Goal: Task Accomplishment & Management: Use online tool/utility

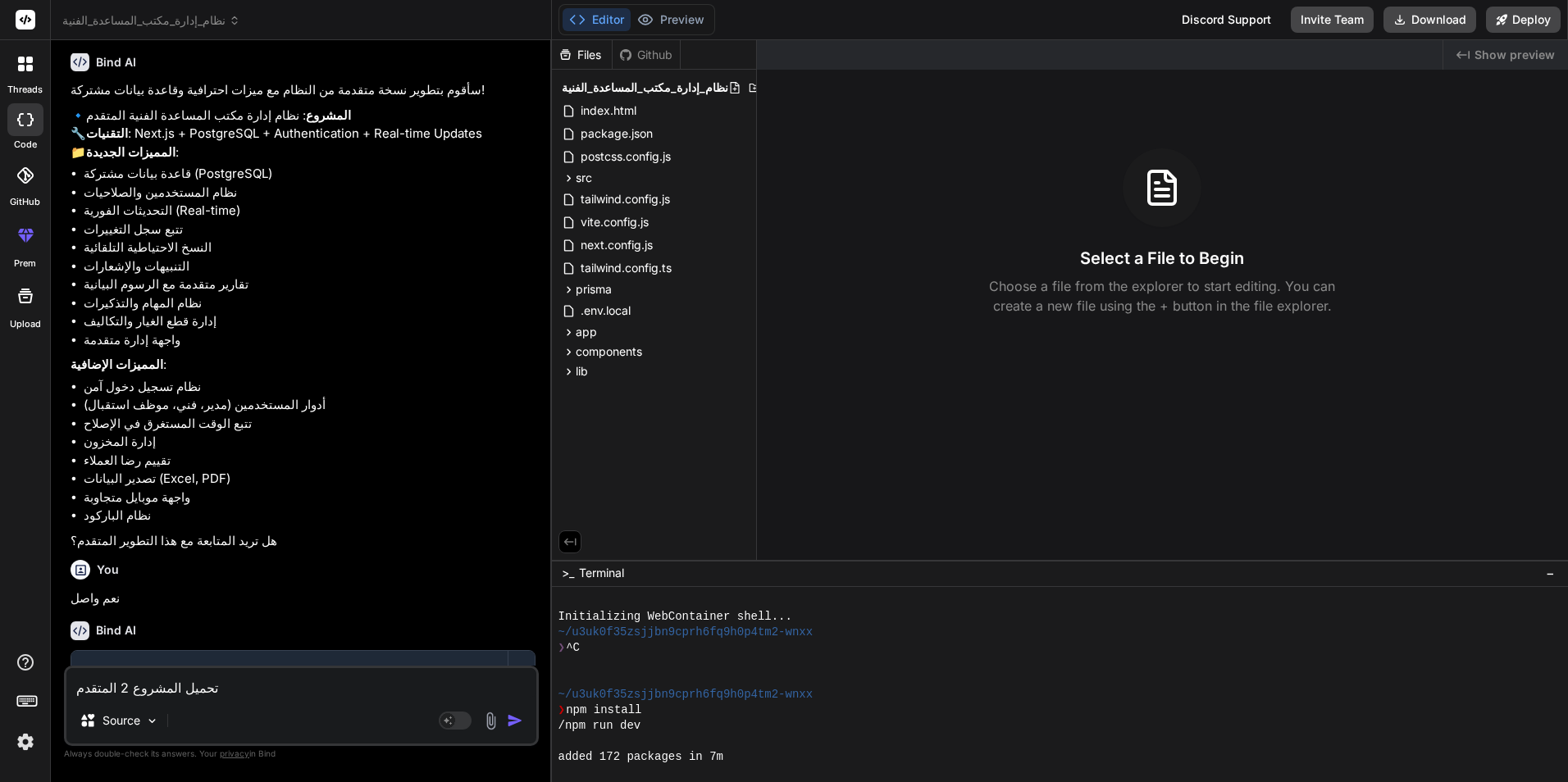
click at [214, 688] on textarea "تحميل المشروع 2 المتقدم" at bounding box center [300, 683] width 469 height 30
click at [512, 719] on img "button" at bounding box center [514, 720] width 16 height 16
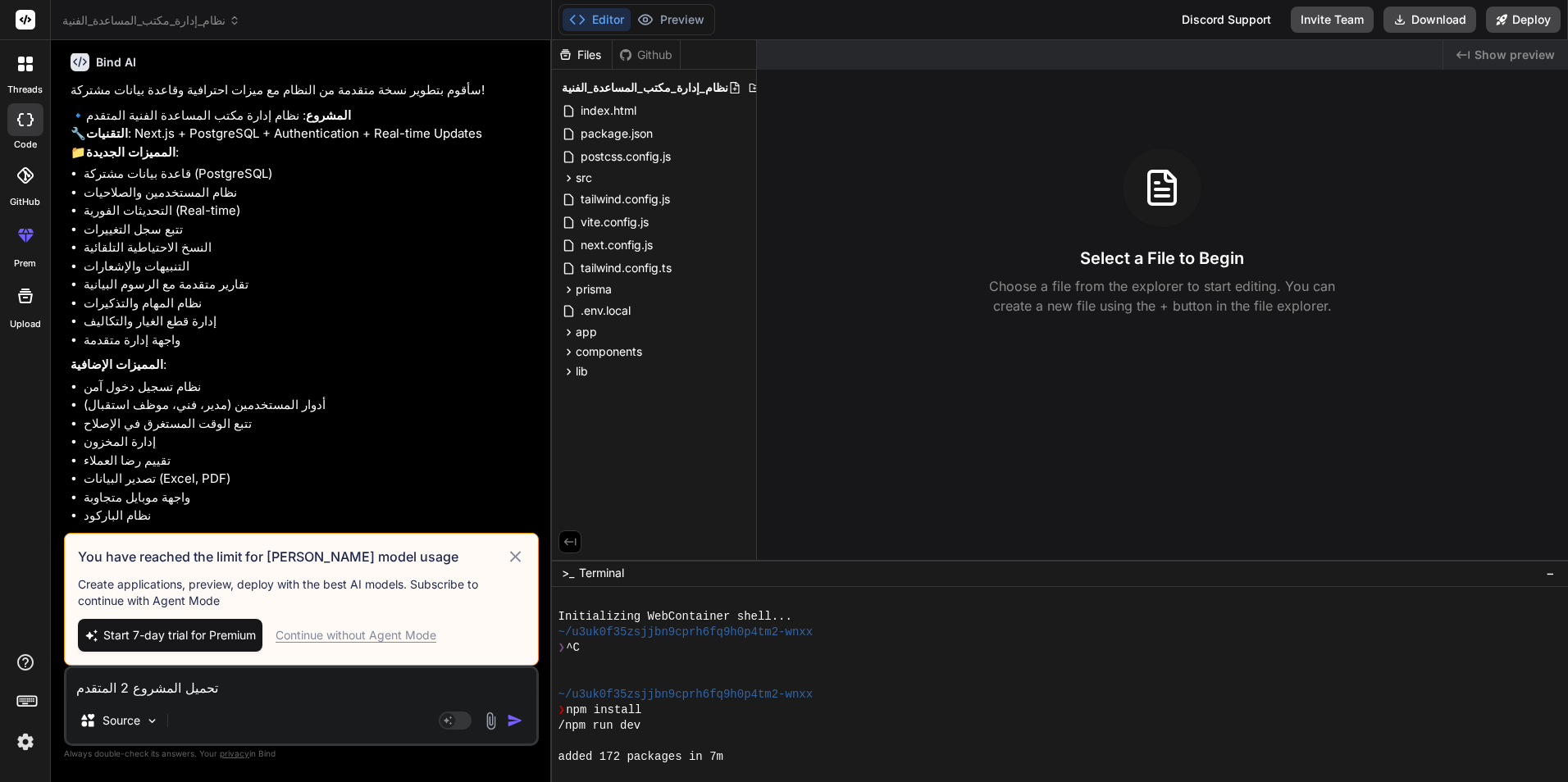
click at [387, 634] on div "Continue without Agent Mode" at bounding box center [356, 635] width 161 height 16
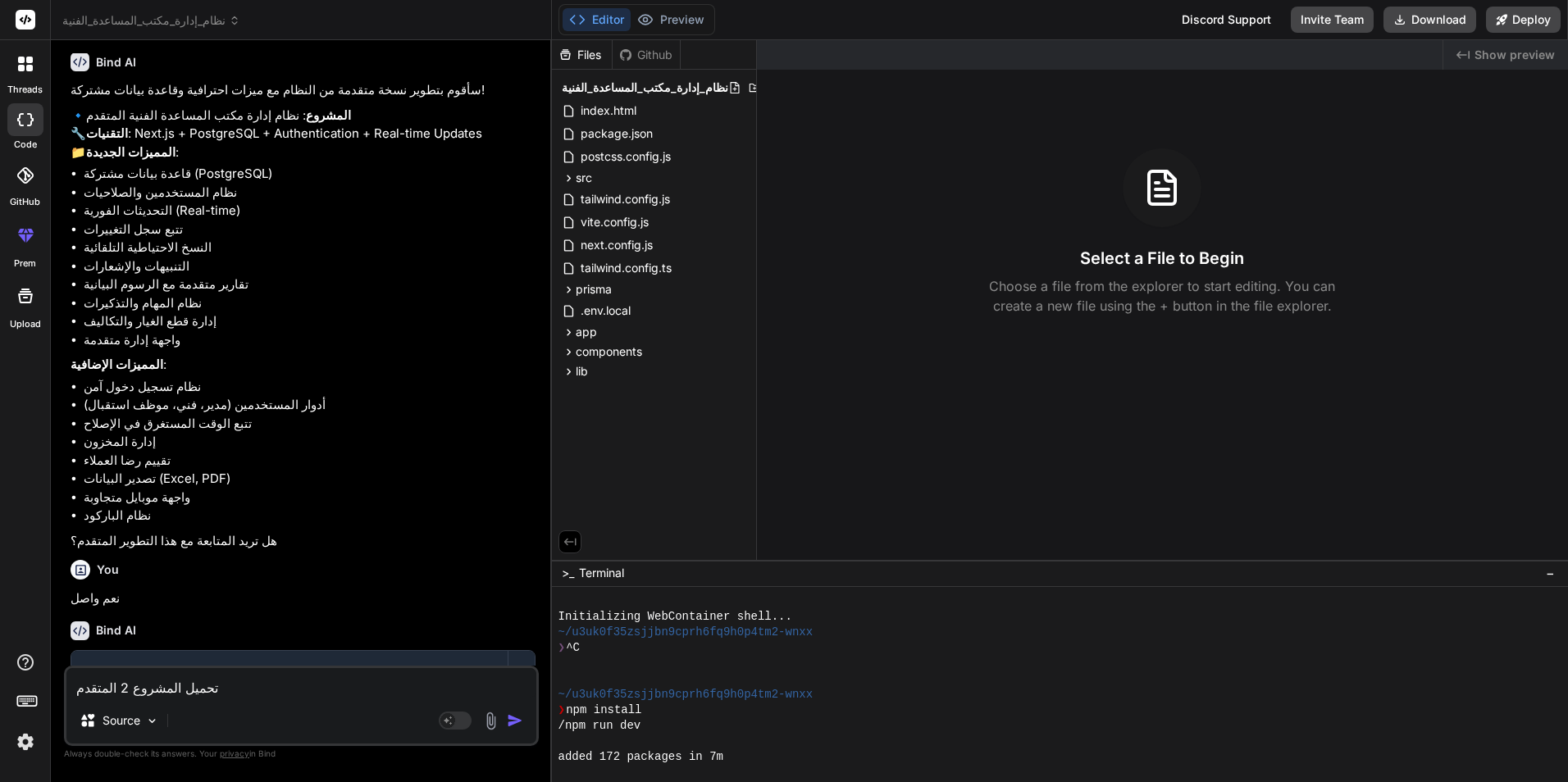
click at [510, 721] on img "button" at bounding box center [514, 720] width 16 height 16
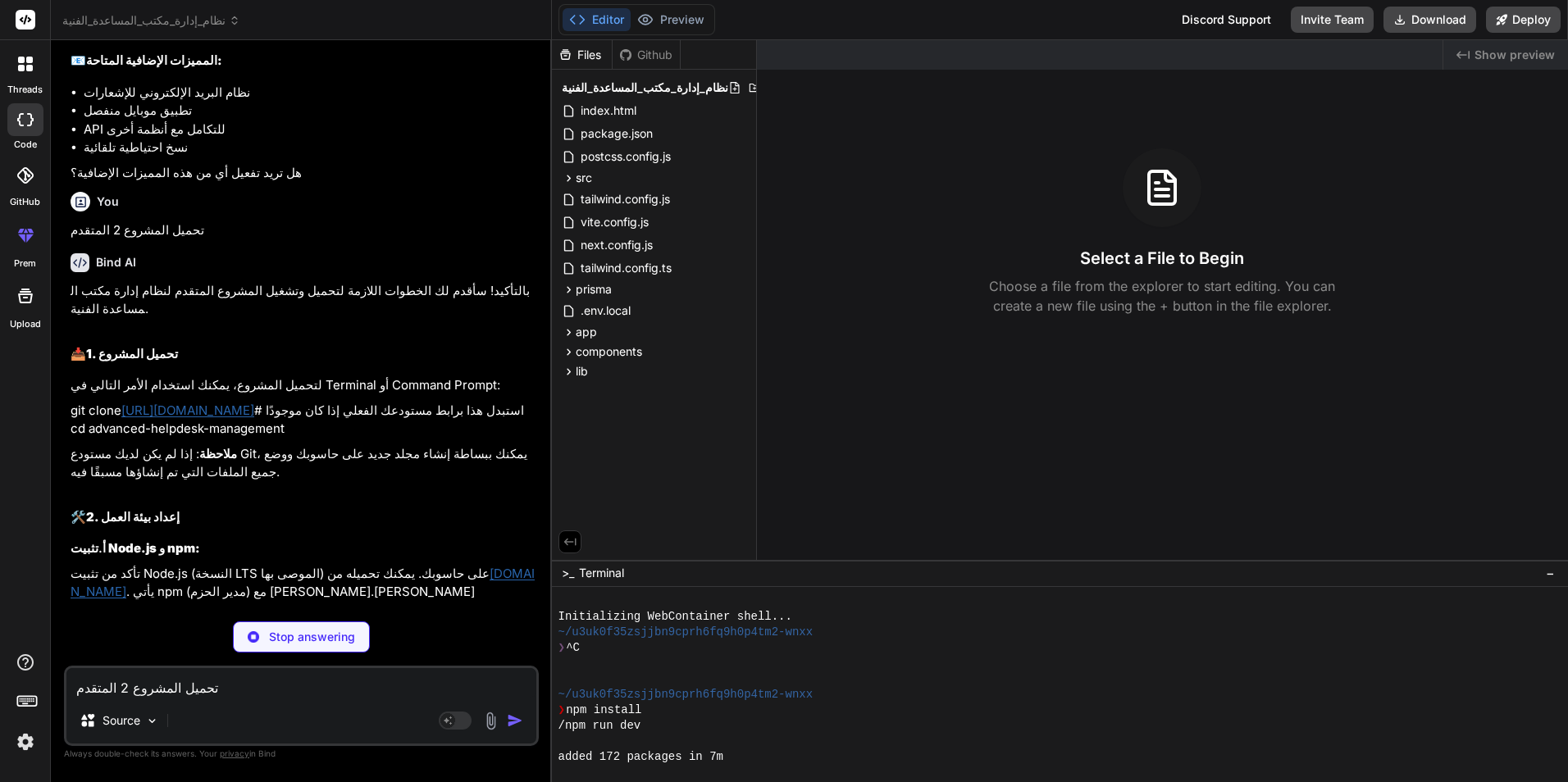
scroll to position [5773, 0]
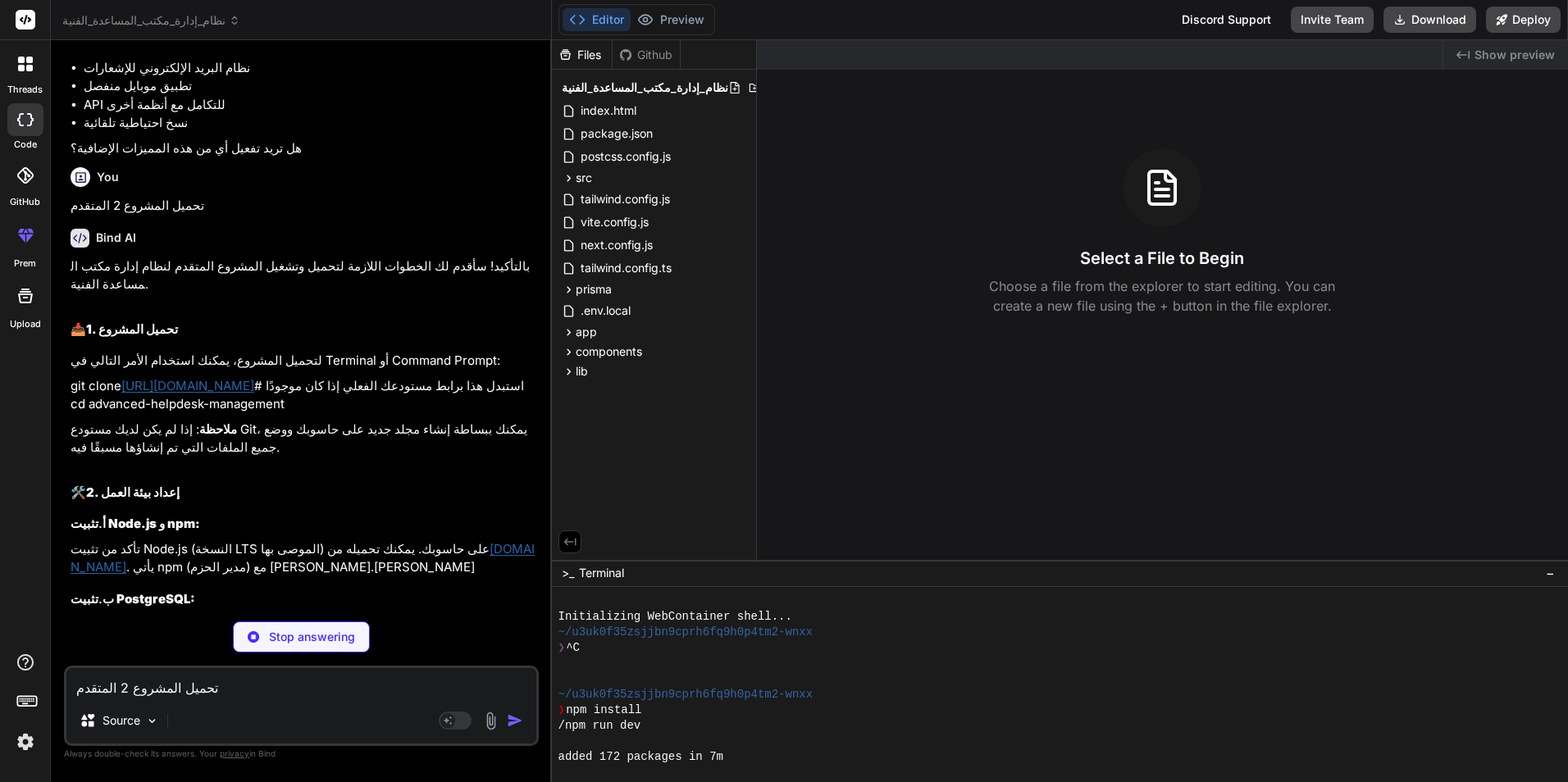
type textarea "x"
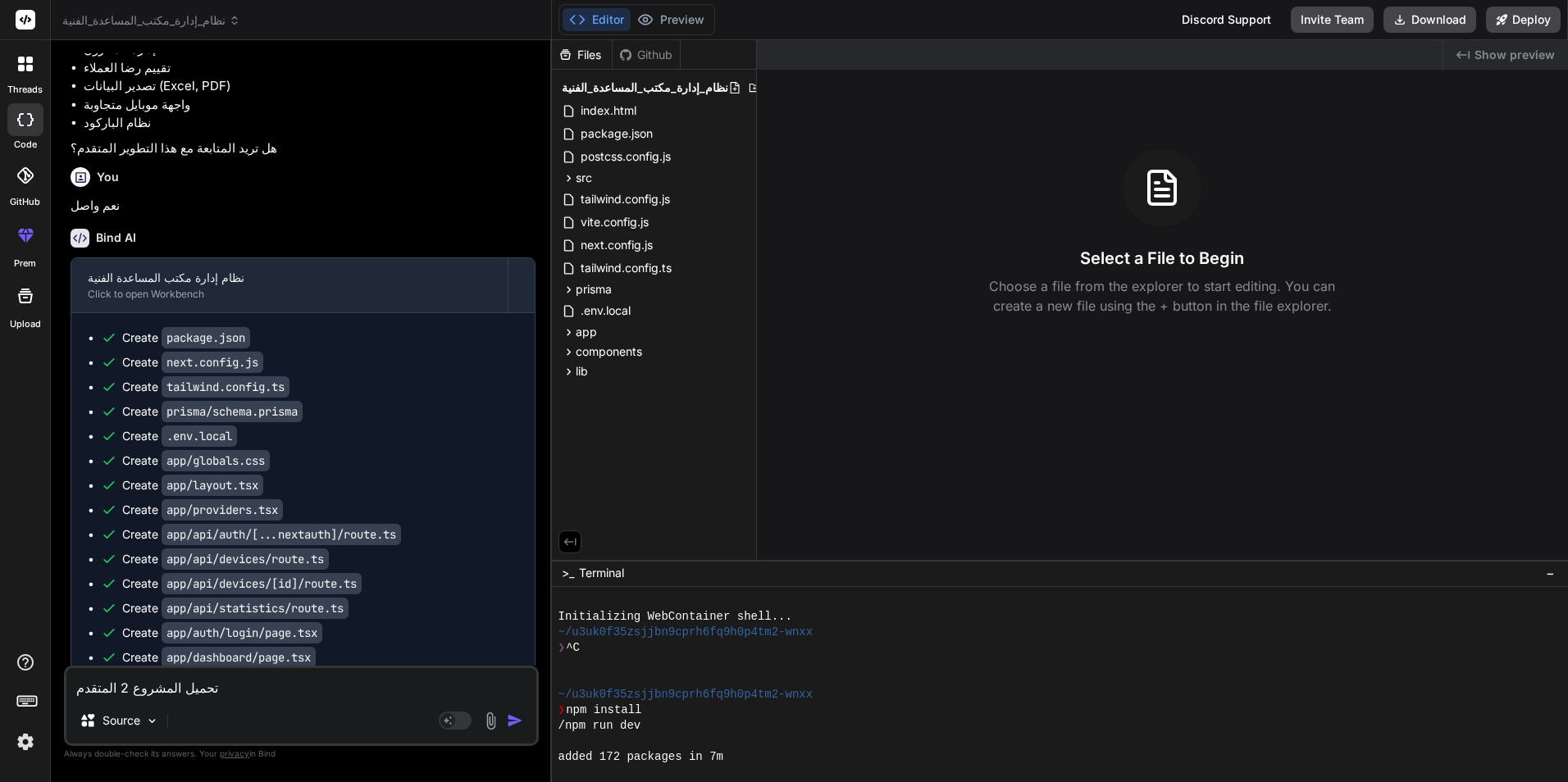
scroll to position [3396, 0]
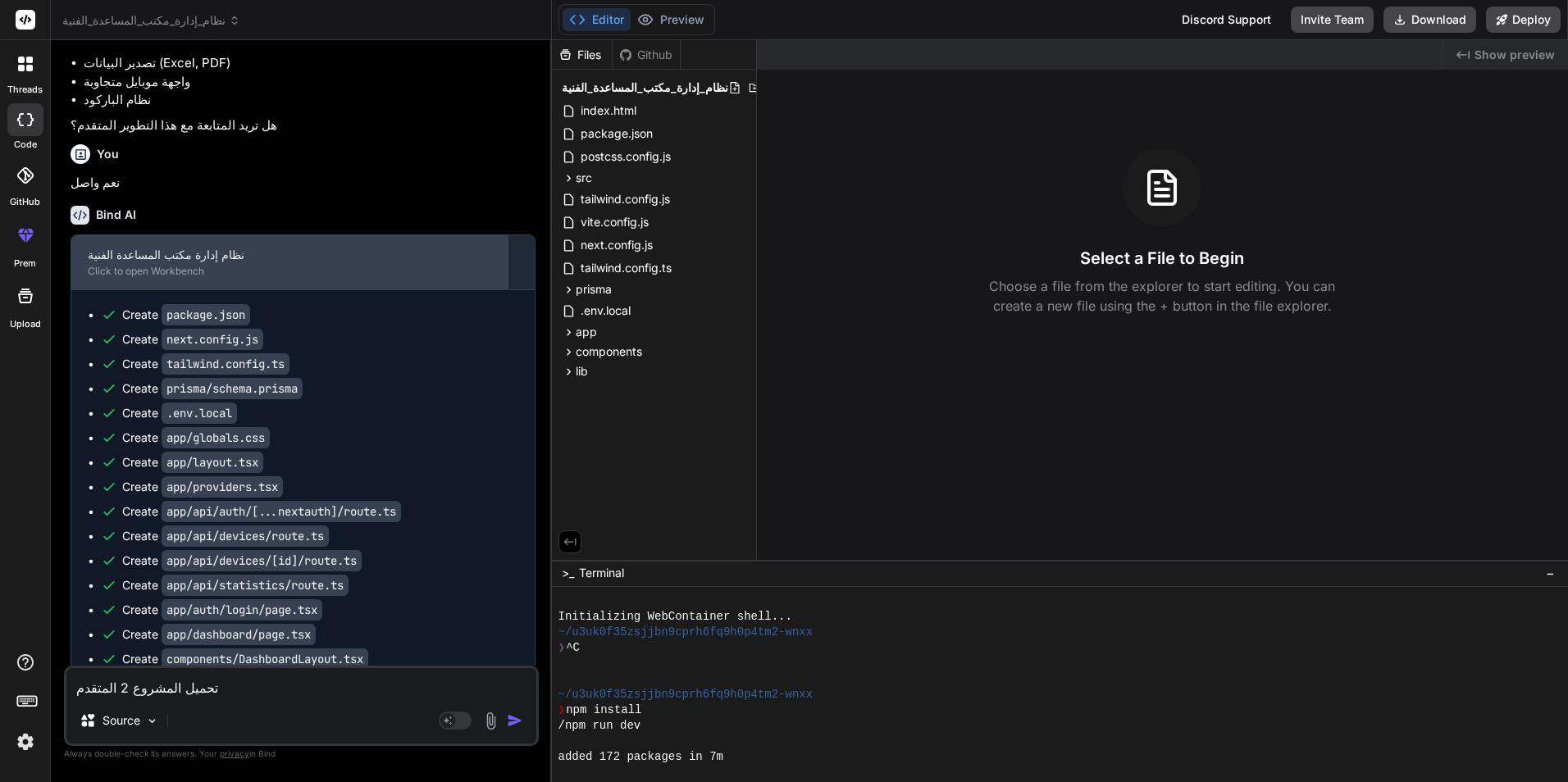
click at [193, 263] on div "نظام إدارة مكتب المساعدة الفنية" at bounding box center [290, 254] width 403 height 16
drag, startPoint x: 212, startPoint y: 310, endPoint x: 111, endPoint y: 322, distance: 101.7
click at [112, 290] on div "نظام إدارة مكتب المساعدة الفنية Click to open Workbench" at bounding box center [290, 262] width 436 height 54
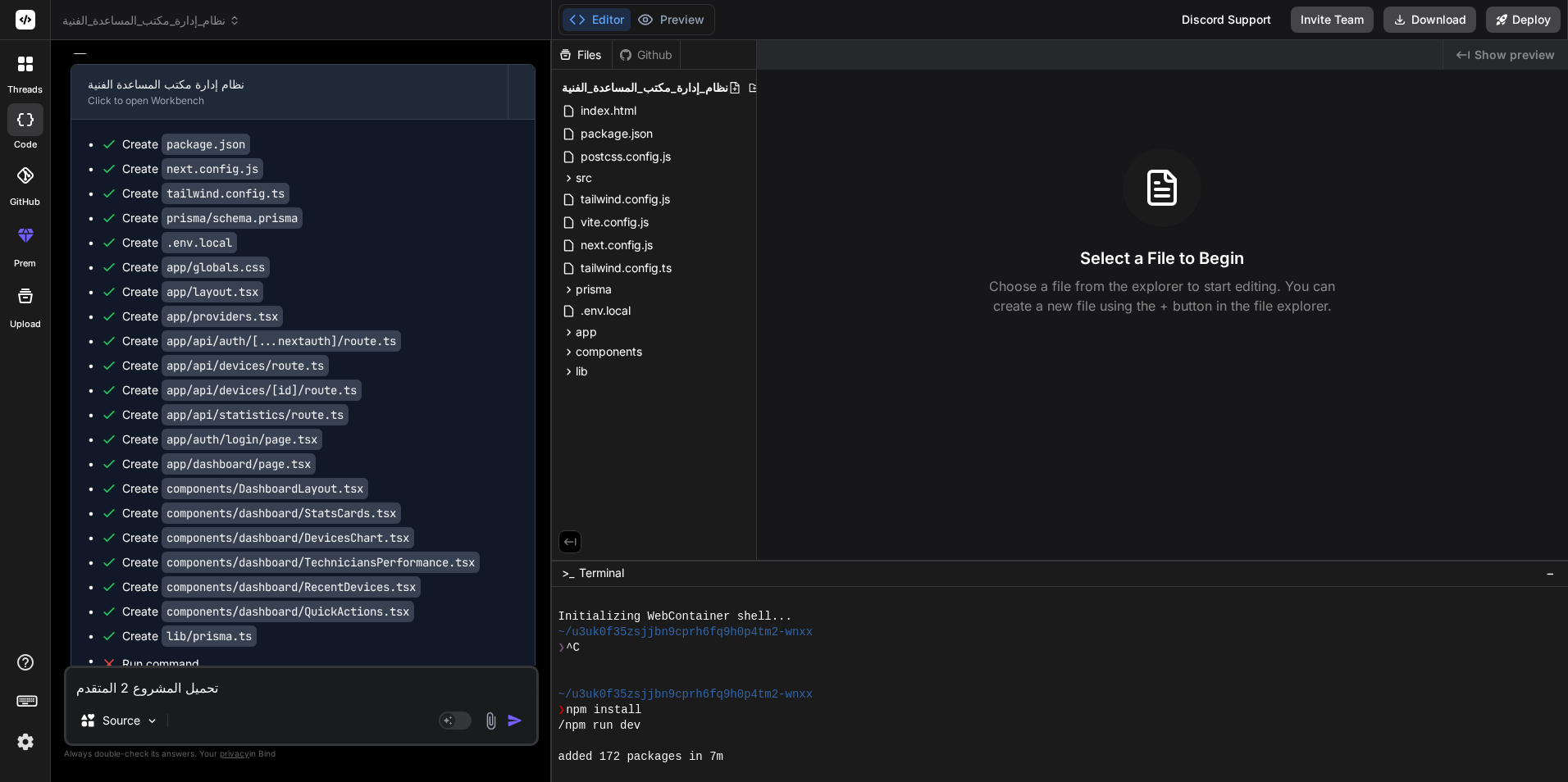
scroll to position [3549, 0]
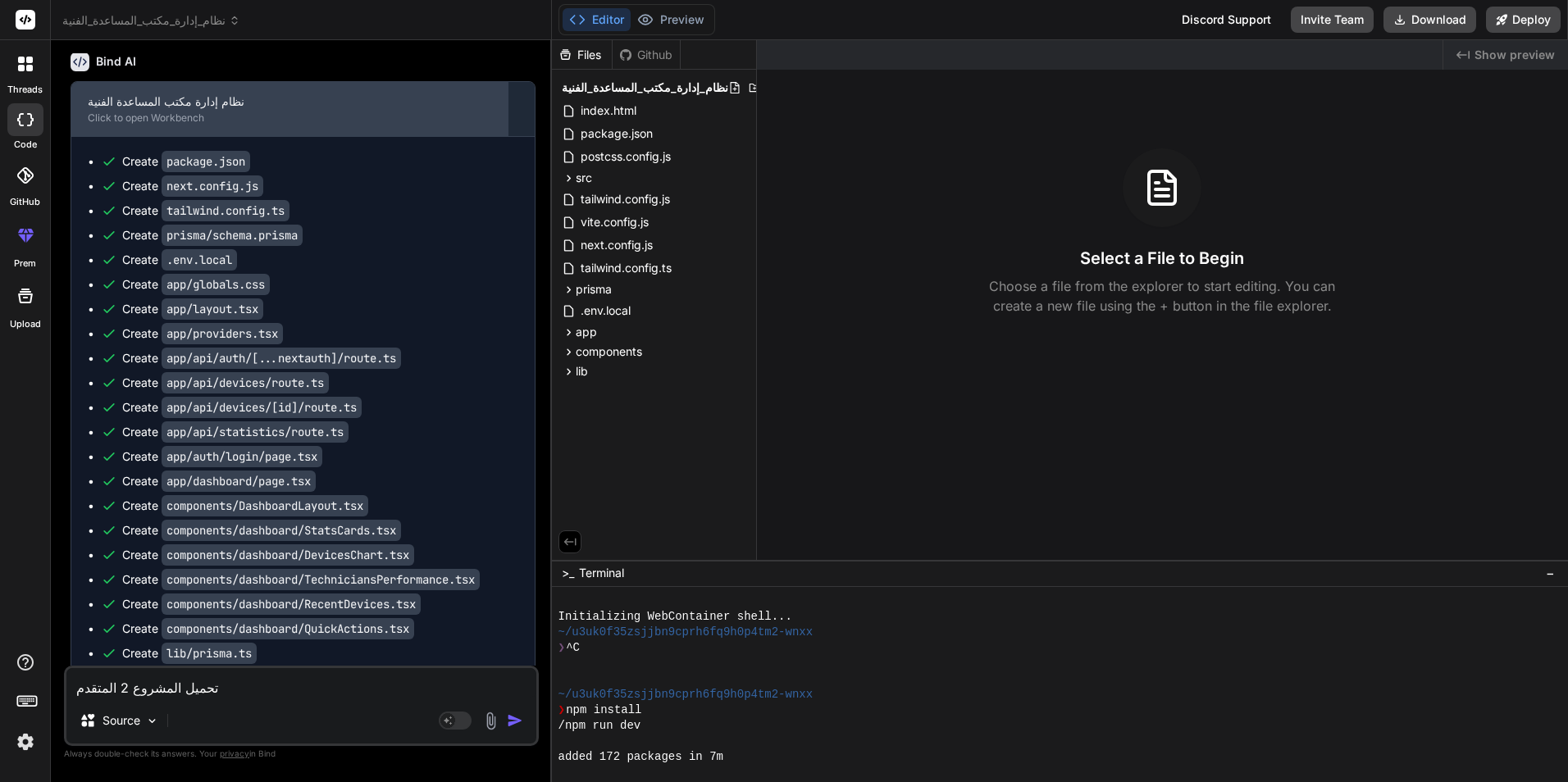
drag, startPoint x: 207, startPoint y: 157, endPoint x: 148, endPoint y: 161, distance: 59.1
click at [148, 110] on div "نظام إدارة مكتب المساعدة الفنية" at bounding box center [290, 101] width 403 height 16
drag, startPoint x: 95, startPoint y: 164, endPoint x: 84, endPoint y: 177, distance: 17.0
click at [84, 136] on div "نظام إدارة مكتب المساعدة الفنية Click to open Workbench" at bounding box center [290, 109] width 436 height 54
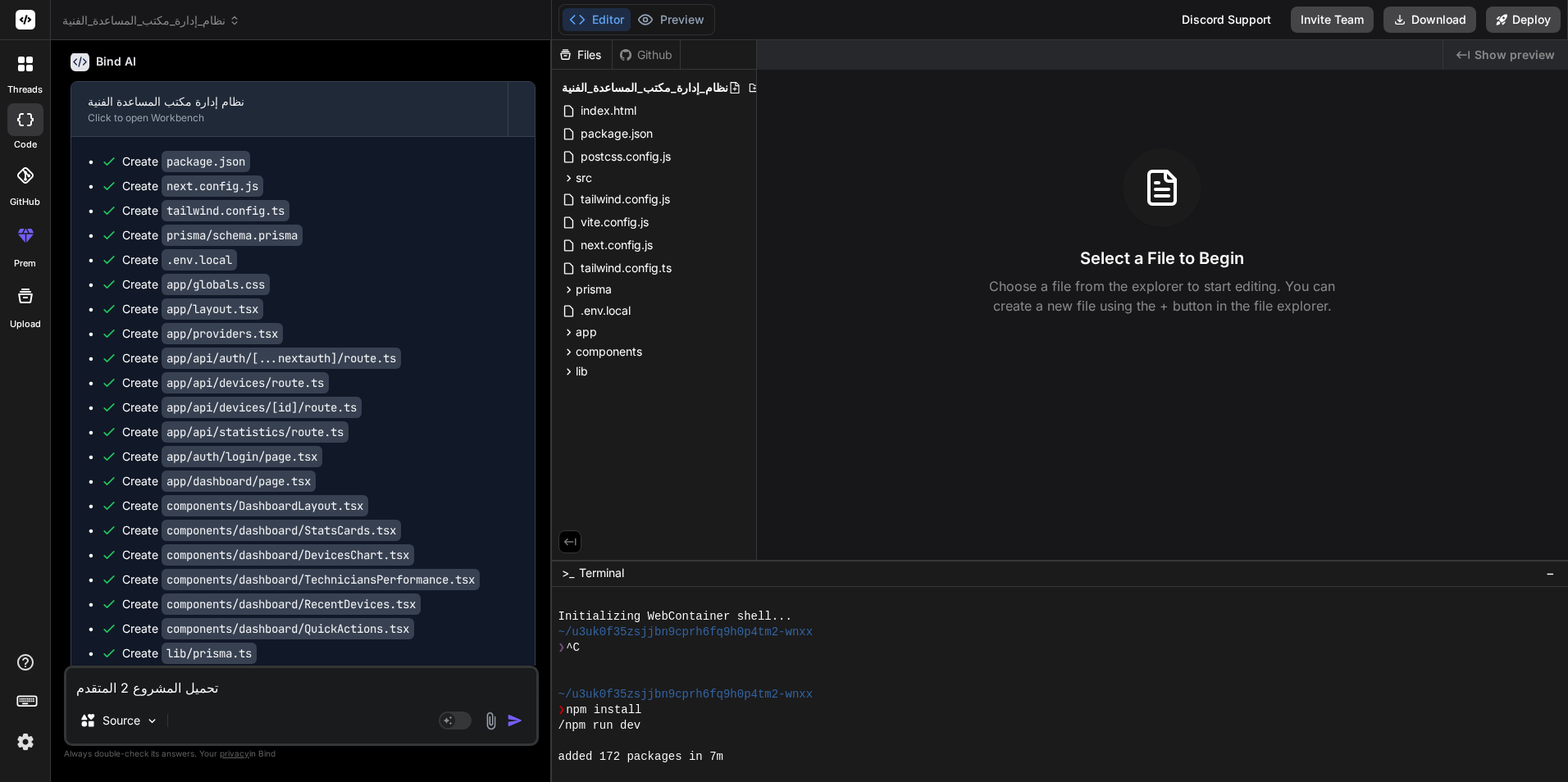
click at [130, 697] on textarea "تحميل المشروع 2 المتقدم" at bounding box center [300, 683] width 469 height 30
type textarea "j"
type textarea "x"
type textarea "ت"
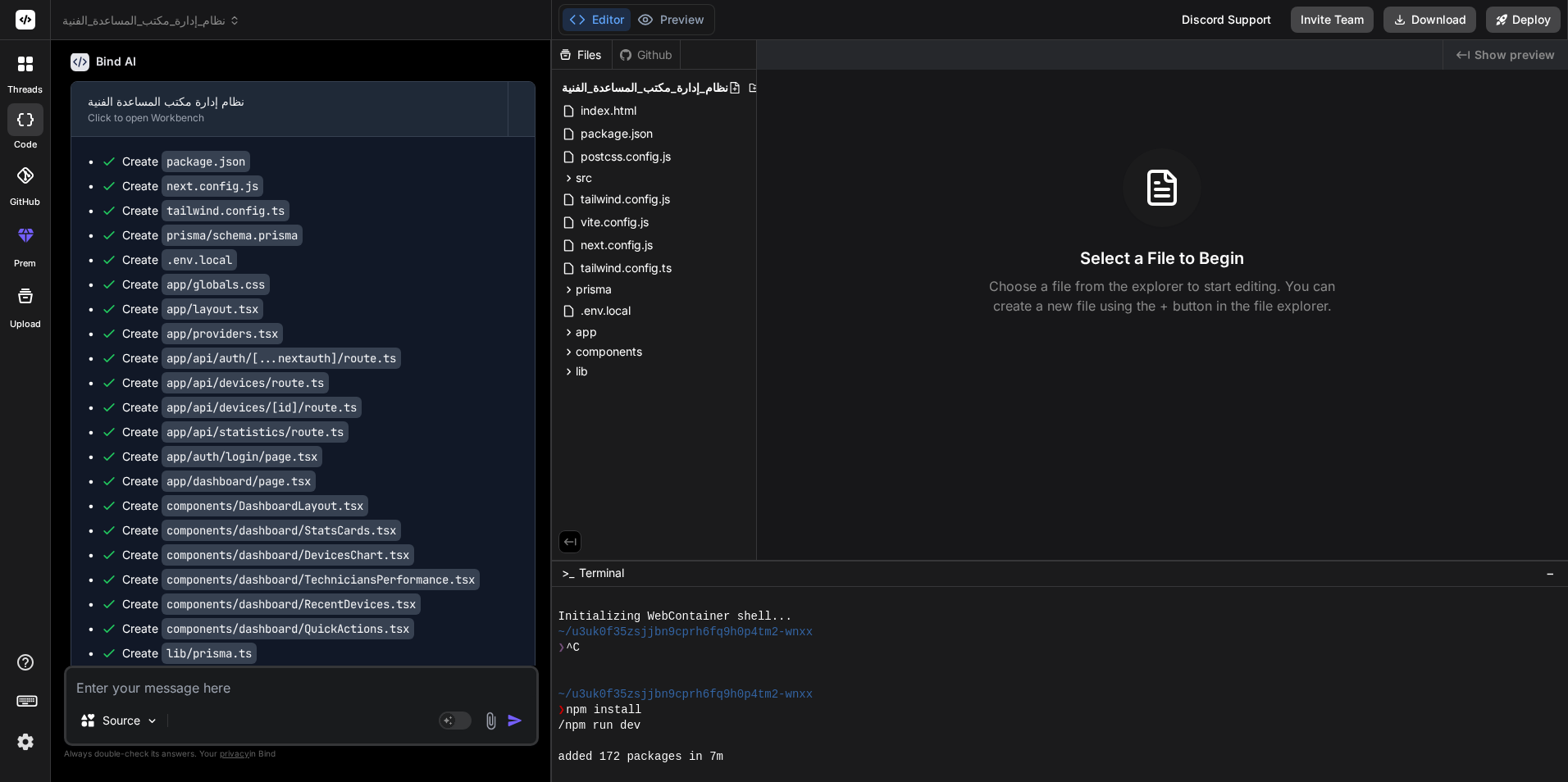
type textarea "x"
type textarea "تح"
type textarea "x"
type textarea "تحم"
type textarea "x"
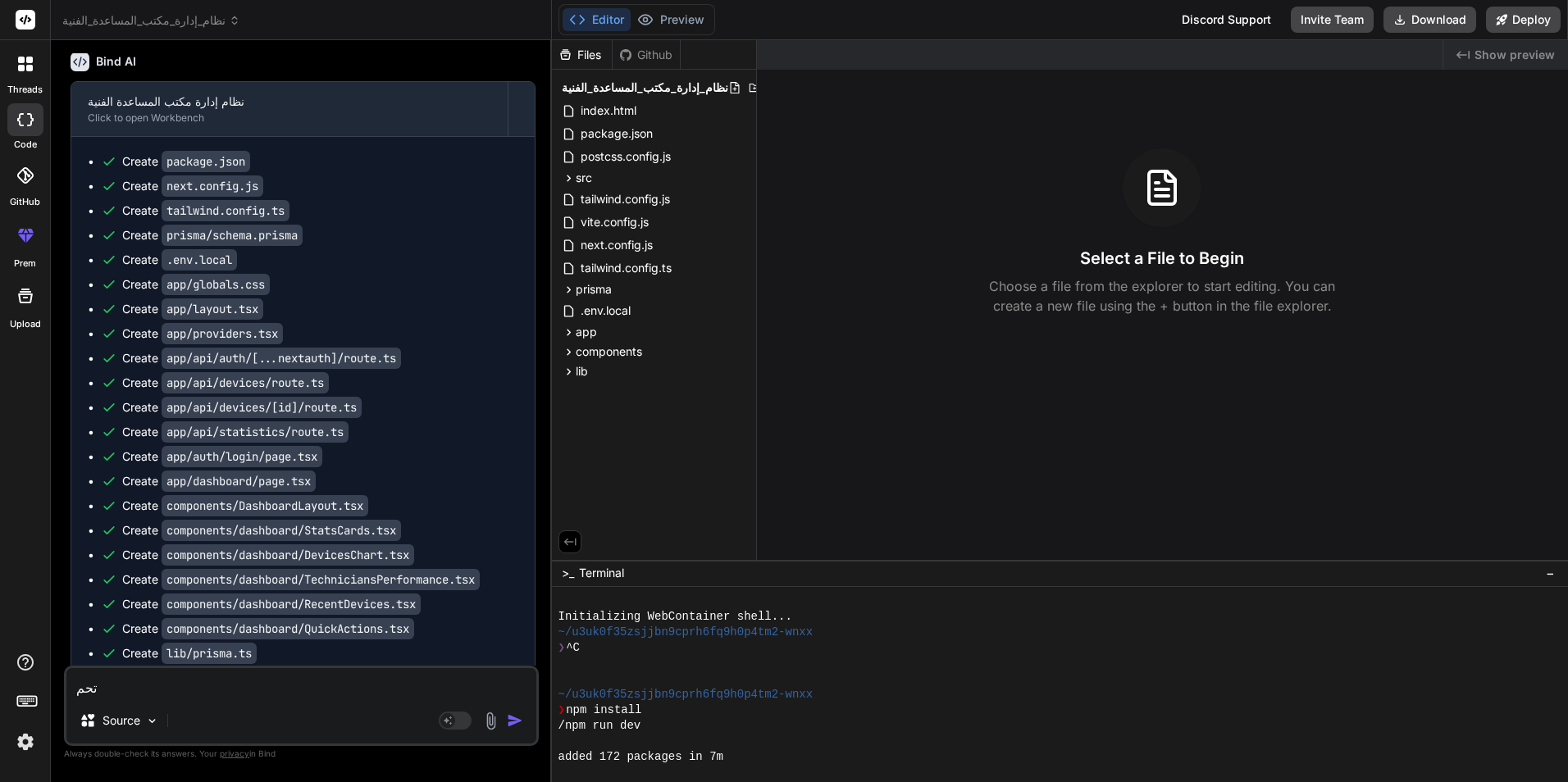
type textarea "تحمي"
type textarea "x"
type textarea "تحميل"
type textarea "x"
type textarea "تحميل"
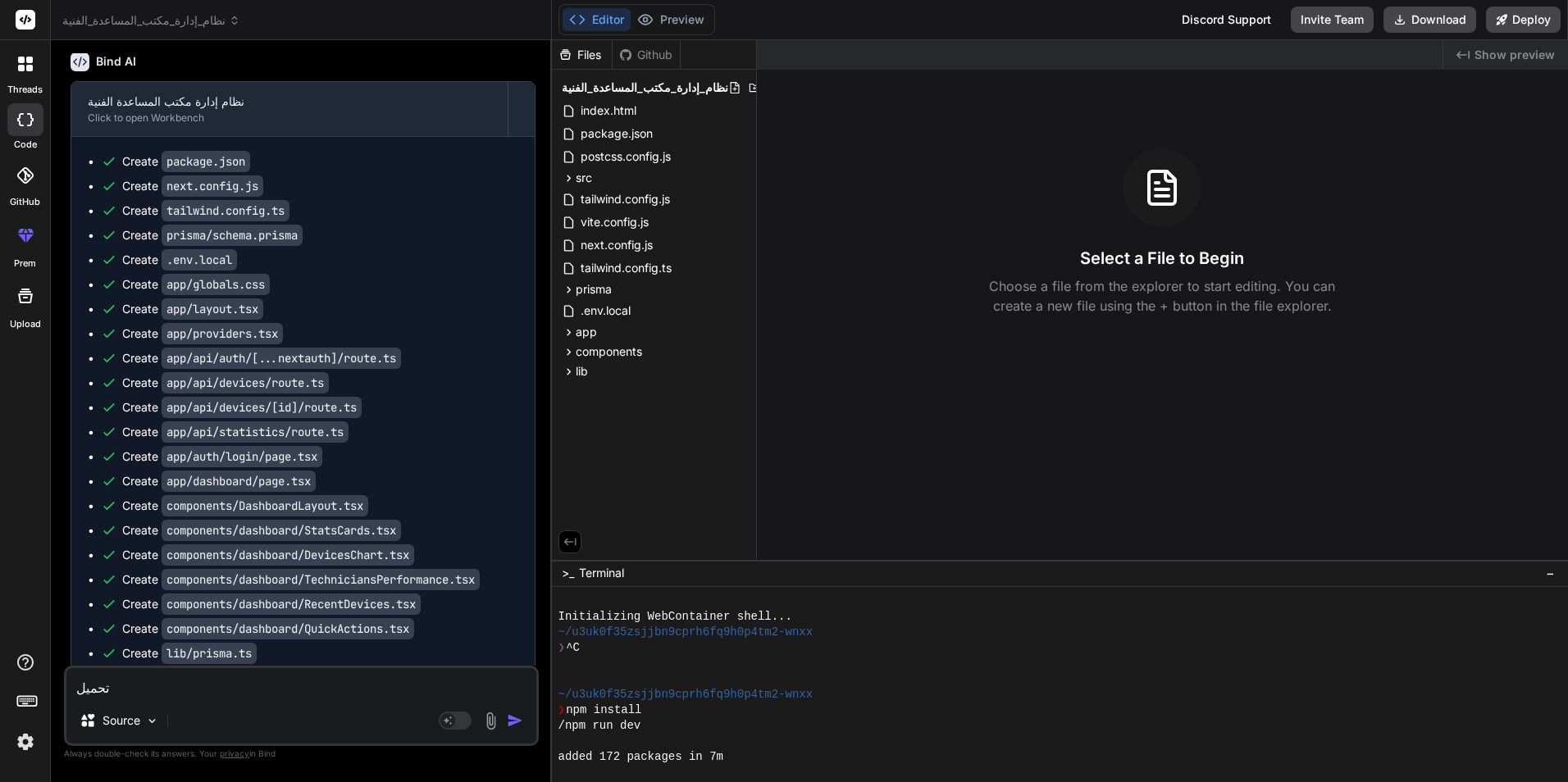
type textarea "x"
type textarea "تحميل ن"
type textarea "x"
type textarea "تحميل نظ"
type textarea "x"
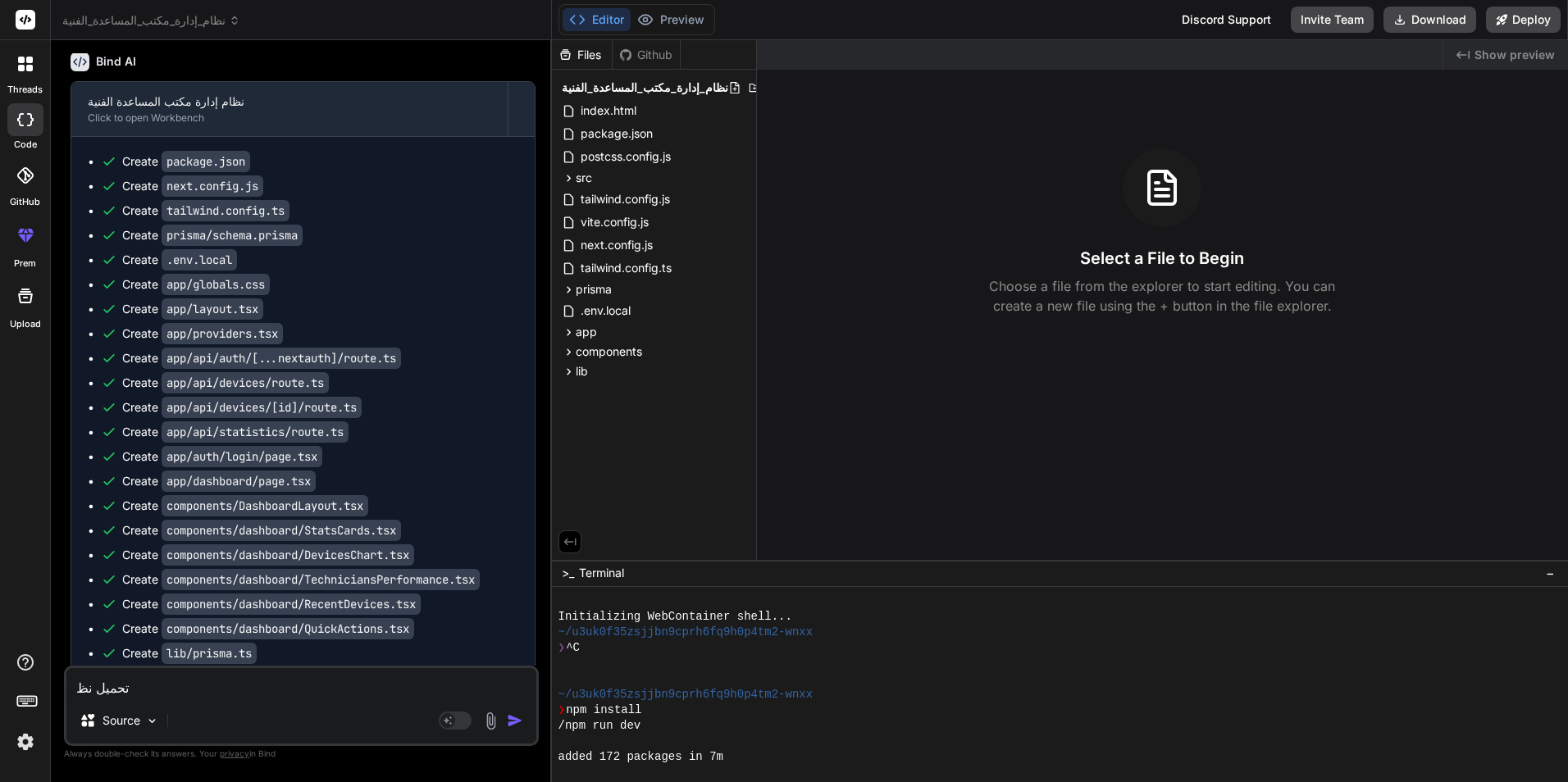
type textarea "تحميل نظا"
type textarea "x"
type textarea "تحميل نظام"
type textarea "x"
type textarea "تحميل نظام"
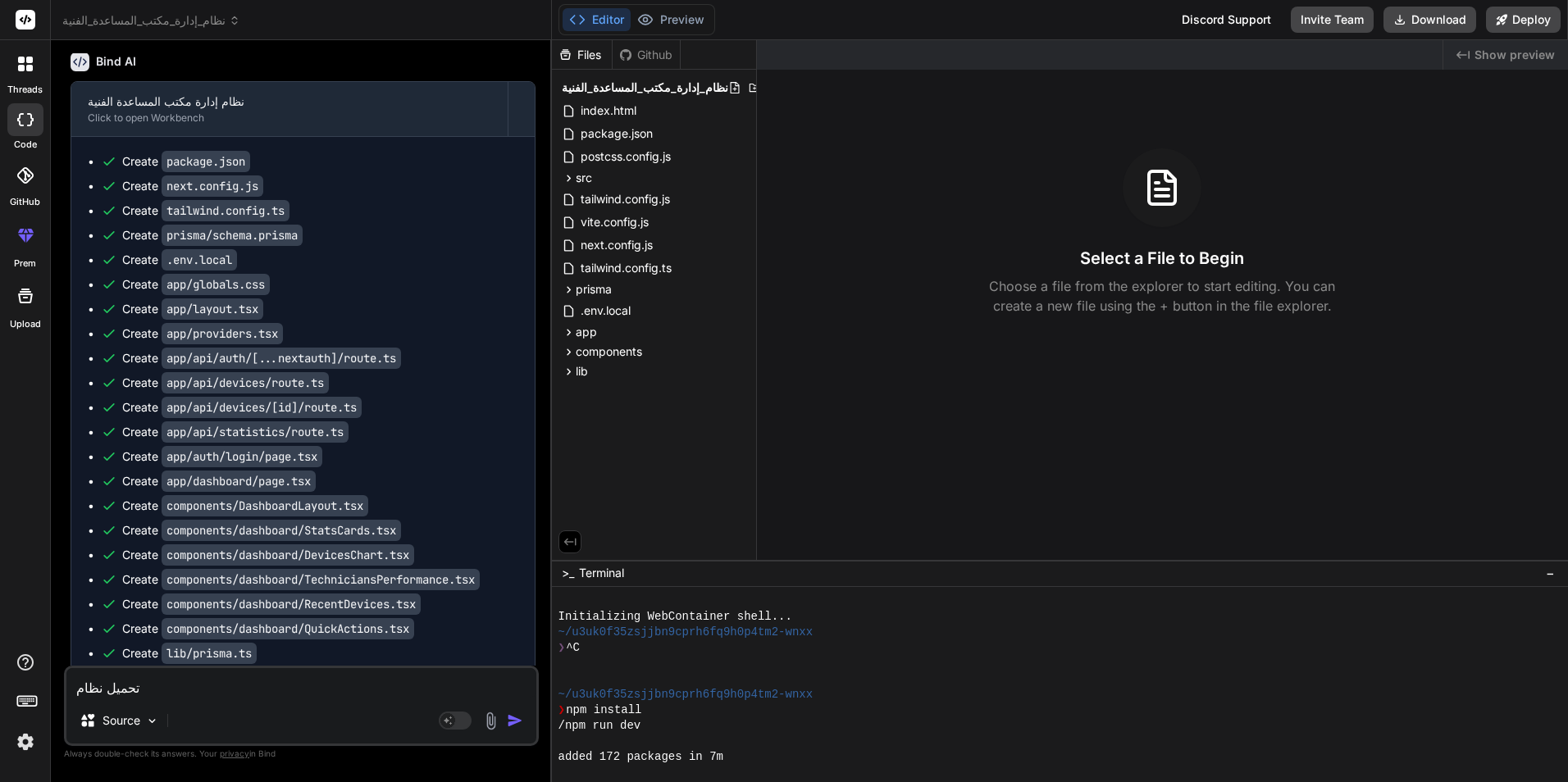
type textarea "x"
type textarea "تحميل نظام ا"
type textarea "x"
type textarea "تحميل نظام اد"
type textarea "x"
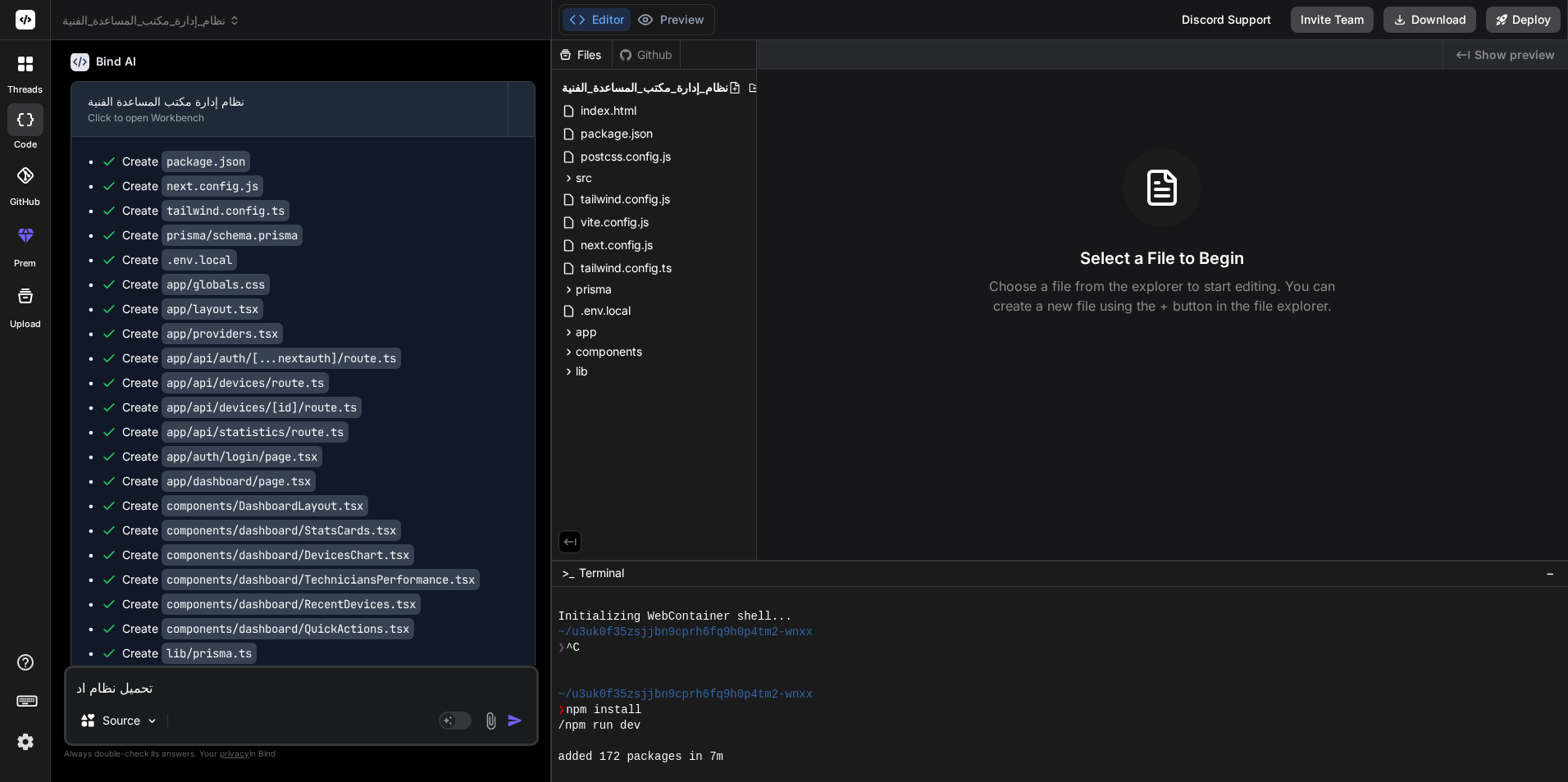
type textarea "تحميل نظام ادا"
type textarea "x"
type textarea "تحميل نظام ادار"
type textarea "x"
type textarea "تحميل نظام اداره"
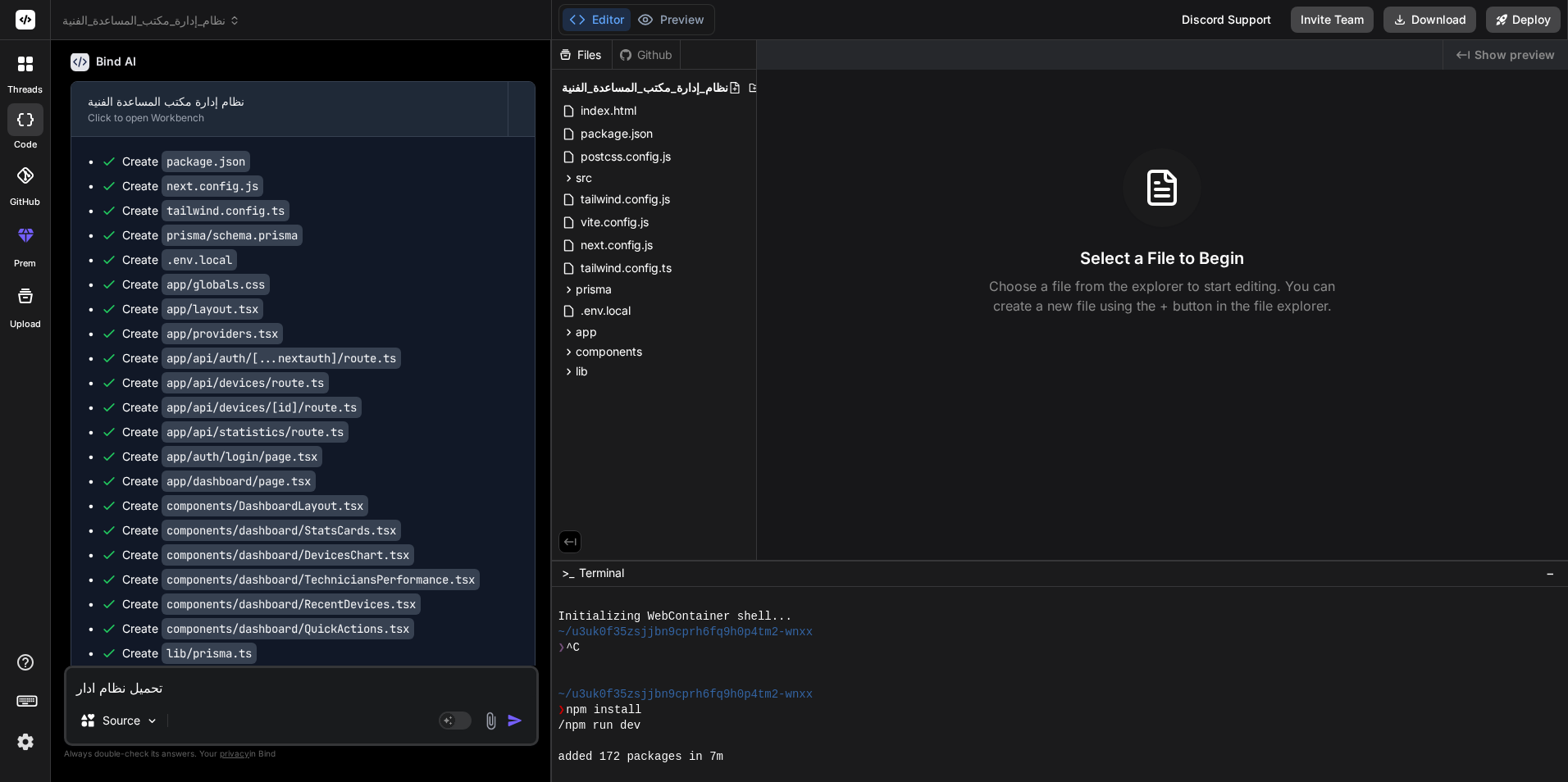
type textarea "x"
type textarea "تحميل نظام اداره"
type textarea "x"
type textarea "تحميل نظام اداره ا"
type textarea "x"
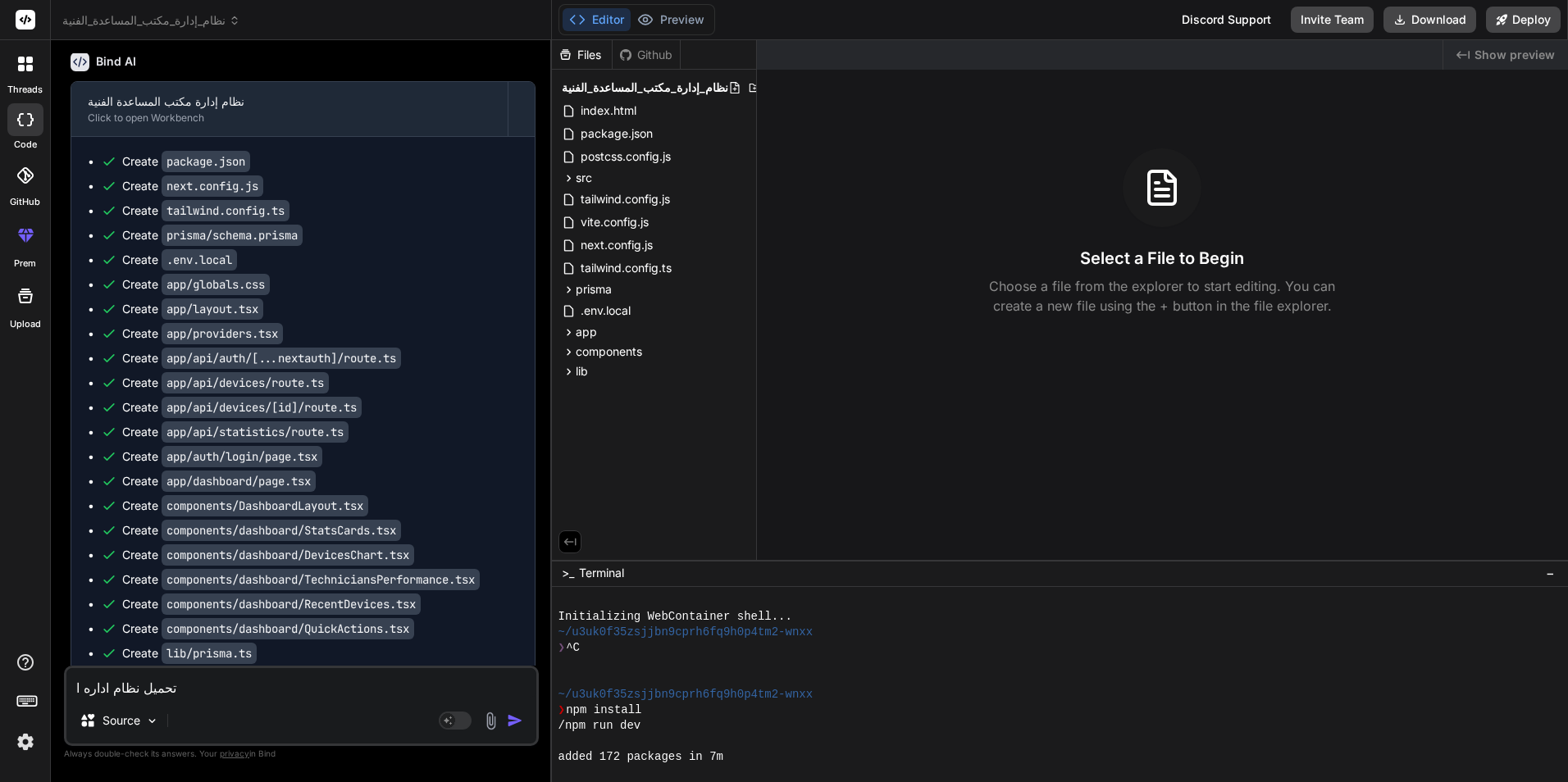
type textarea "تحميل نظام اداره ال"
type textarea "x"
type textarea "تحميل نظام اداره الم"
type textarea "x"
type textarea "تحميل نظام اداره المس"
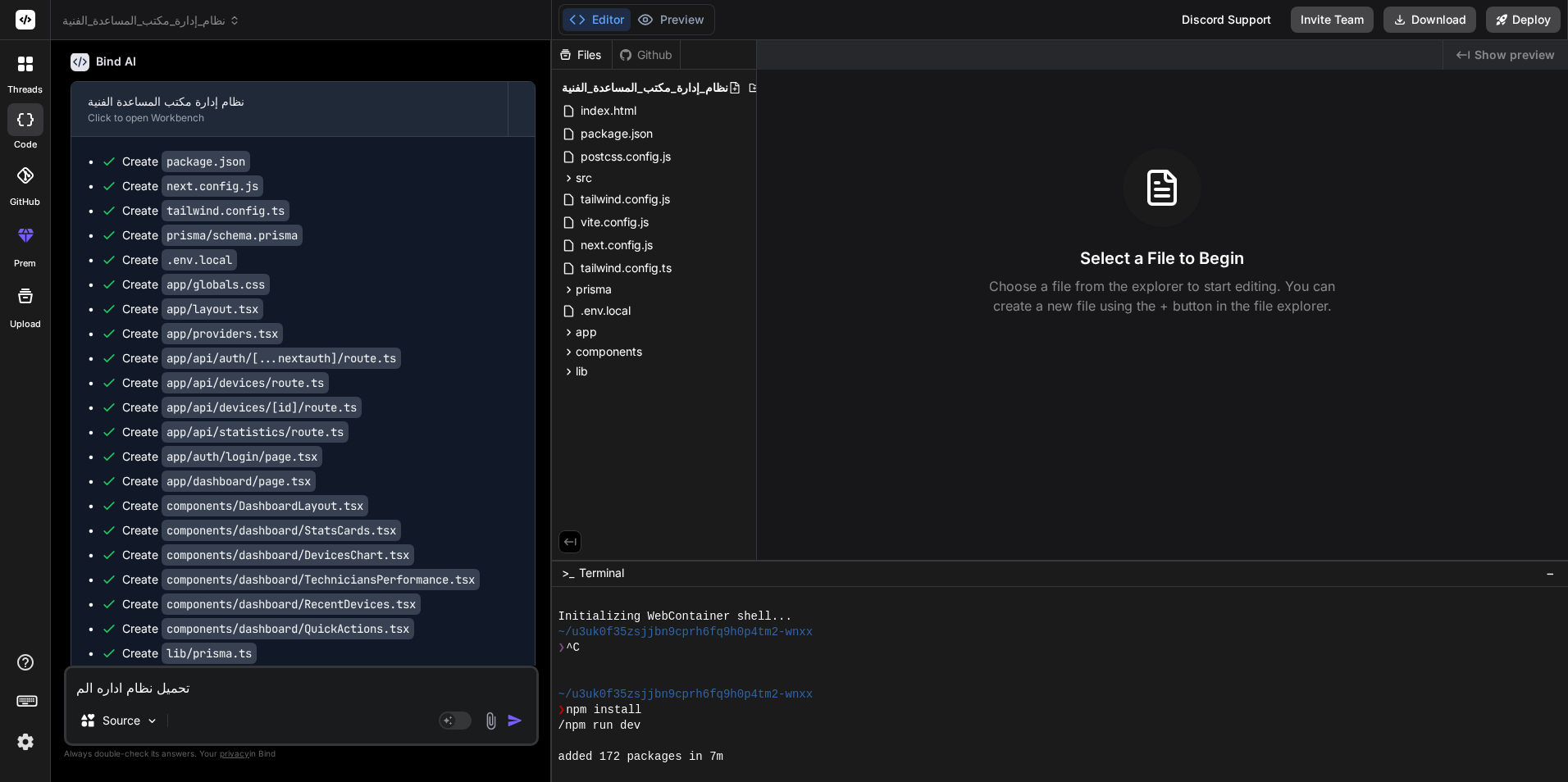
type textarea "x"
type textarea "تحميل نظام اداره [DEMOGRAPHIC_DATA]"
type textarea "x"
type textarea "تحميل نظام اداره المساع"
type textarea "x"
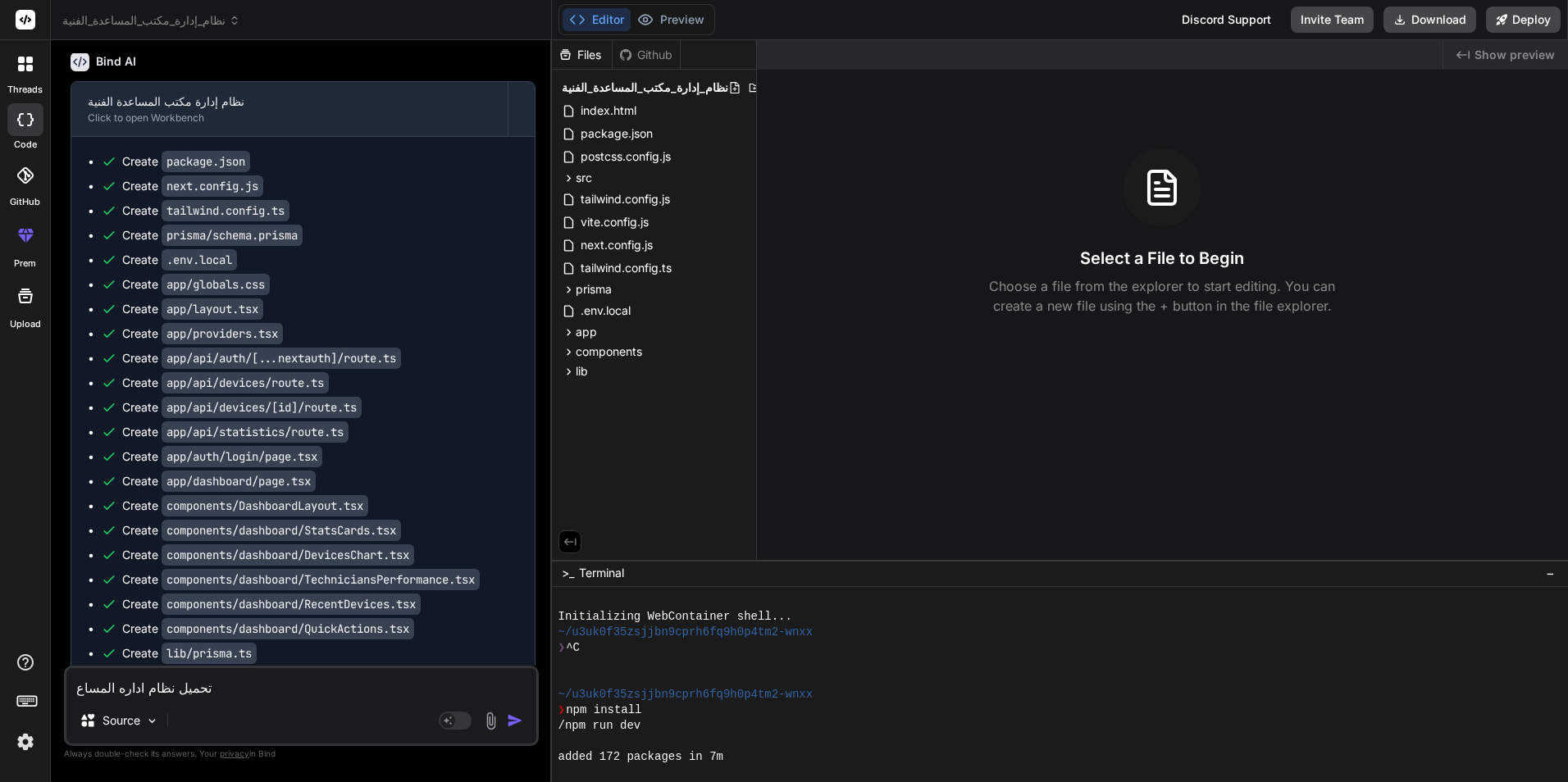
type textarea "تحميل نظام اداره المساعد"
type textarea "x"
type textarea "تحميل نظام اداره المساعده"
type textarea "x"
type textarea "تحميل نظام اداره المساعده"
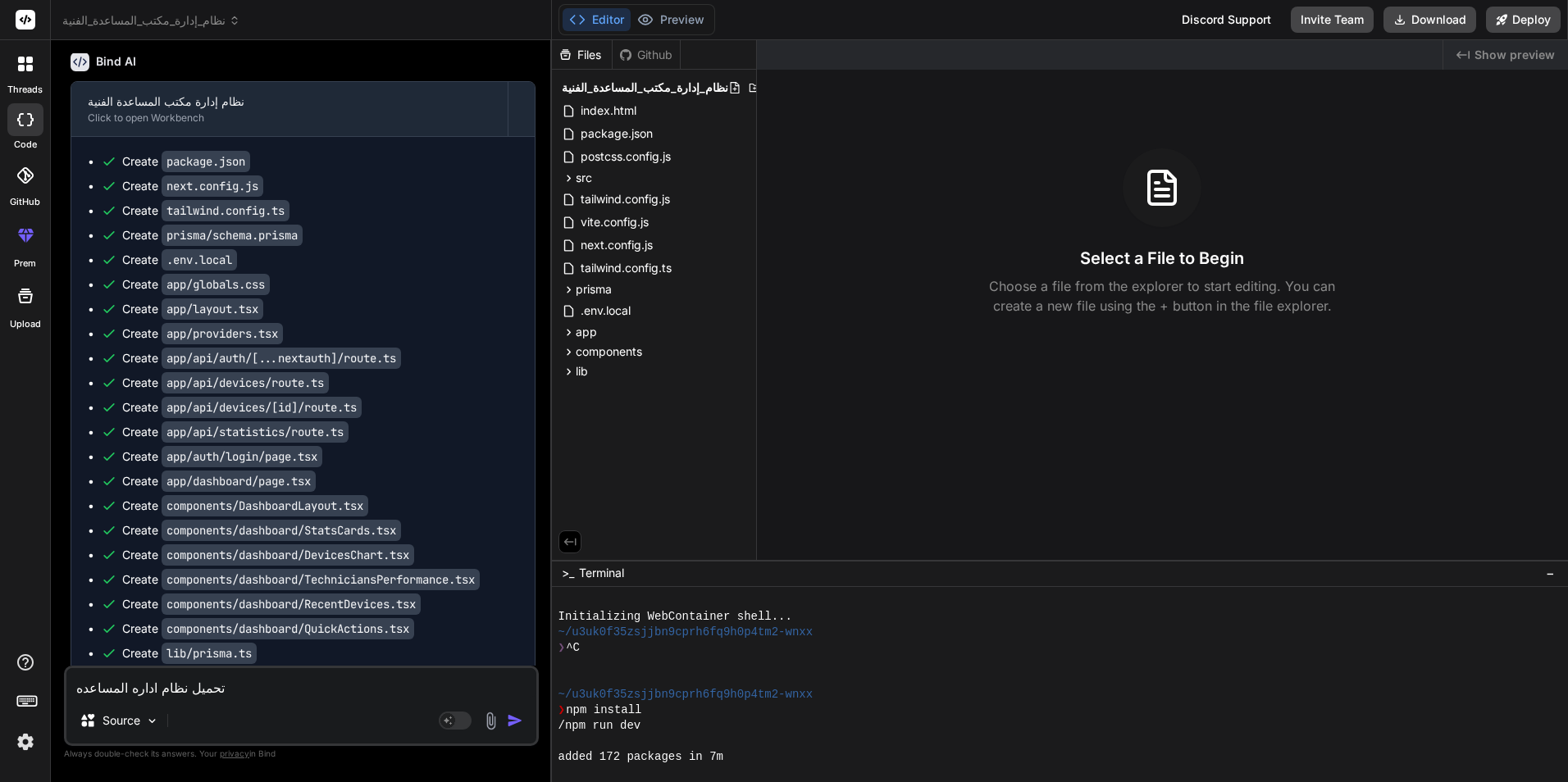
type textarea "x"
type textarea "تحميل نظام اداره المساعده ا"
type textarea "x"
type textarea "تحميل نظام اداره المساعده ال"
type textarea "x"
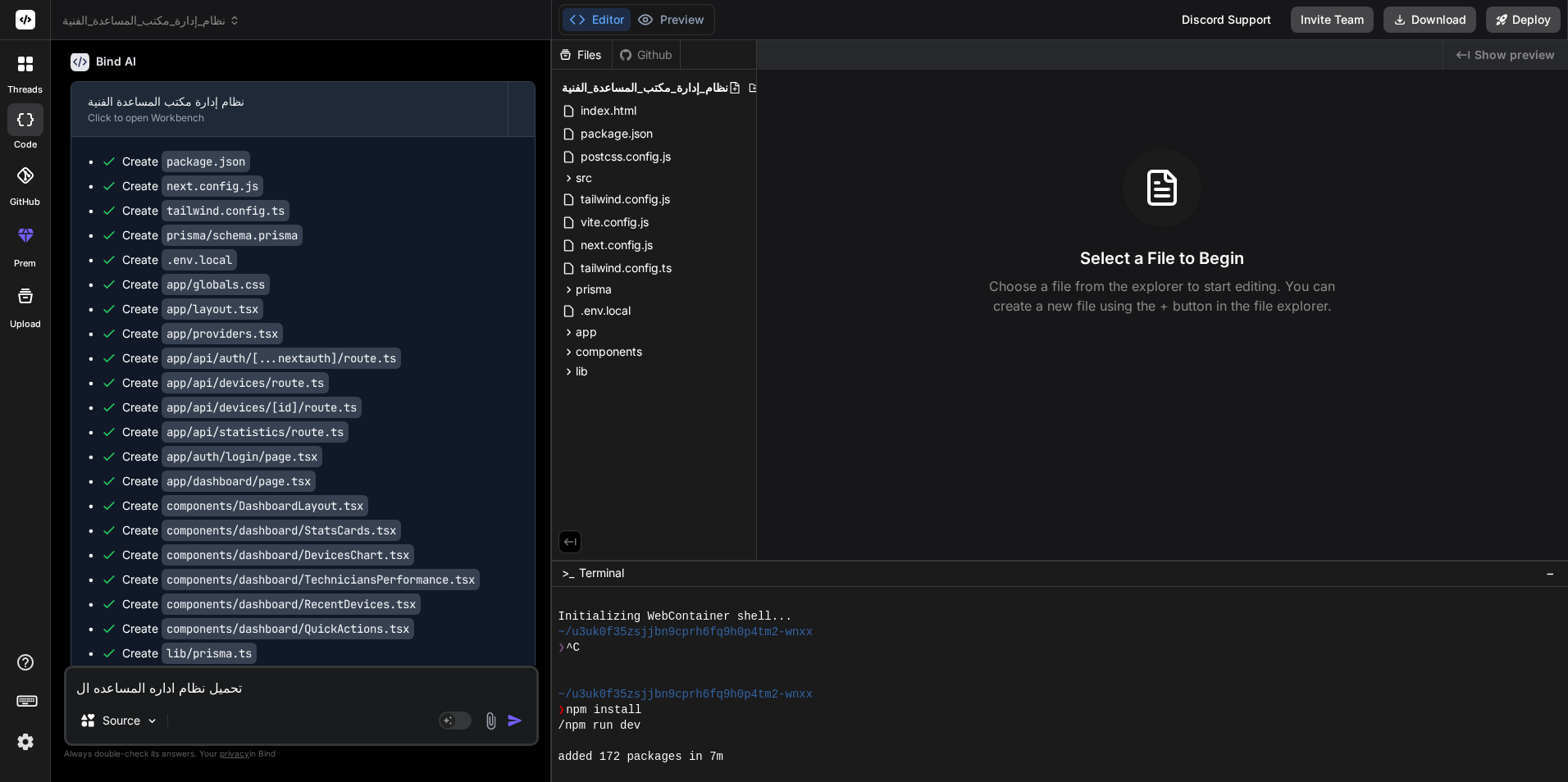
type textarea "تحميل نظام اداره المساعده الف"
type textarea "x"
type textarea "تحميل نظام اداره المساعده الفن"
type textarea "x"
type textarea "تحميل نظام اداره المساعده الفني"
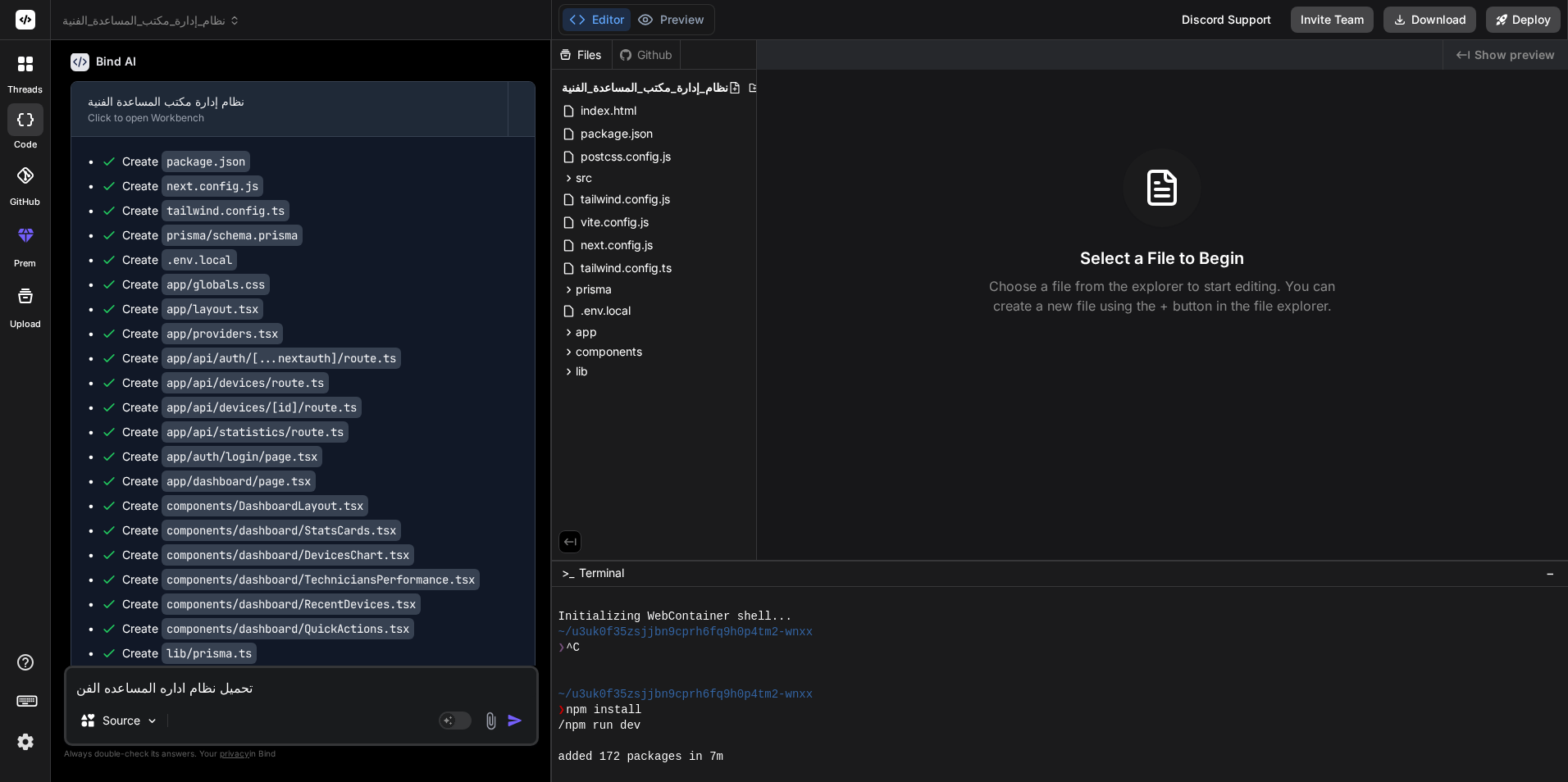
type textarea "x"
type textarea "تحميل نظام اداره المساعده الفنيه"
type textarea "x"
type textarea "تحميل نظام اداره المساعده الفنيه"
type textarea "x"
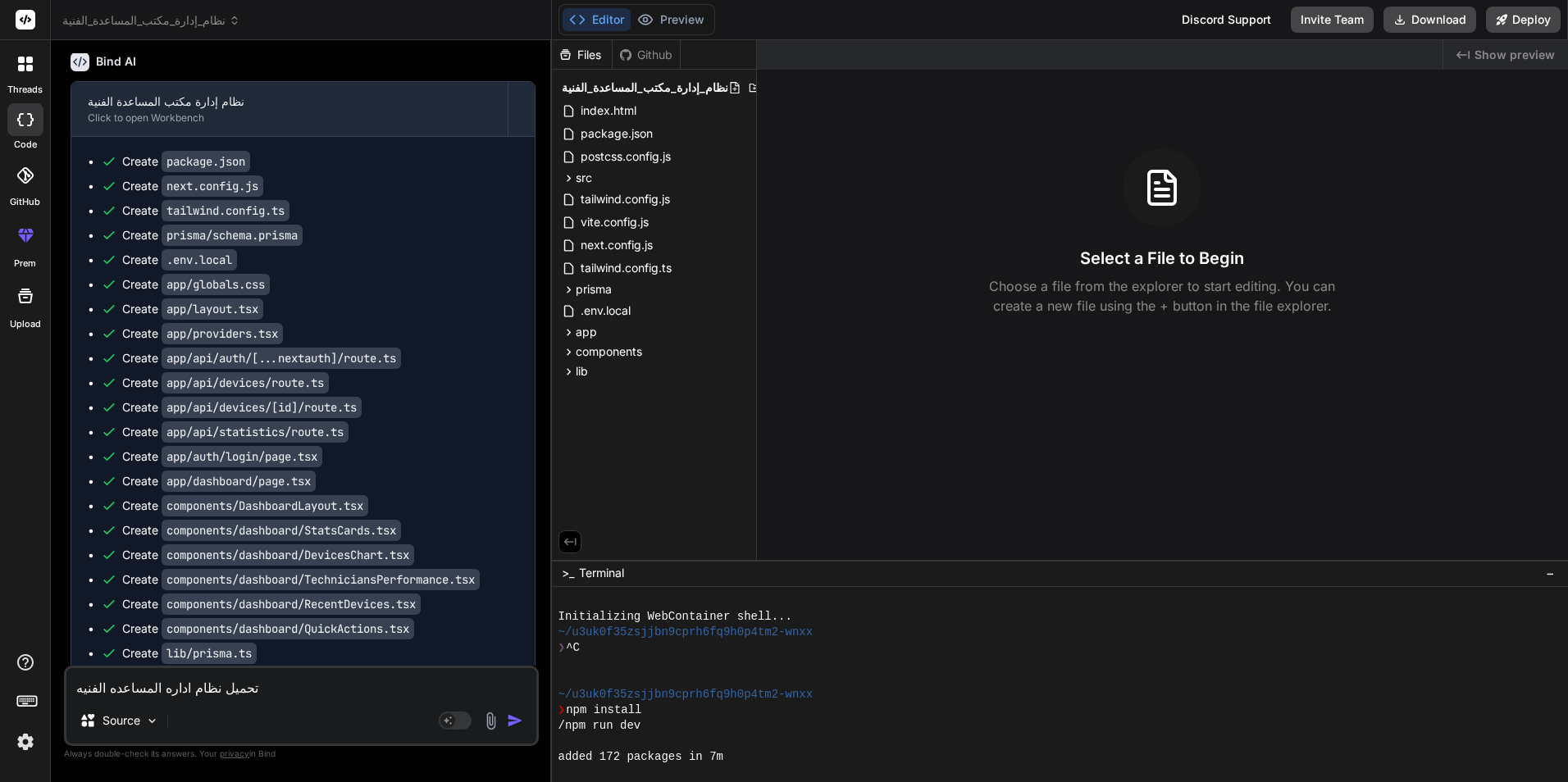
type textarea "تحميل نظام اداره المساعده الفنيه ا"
type textarea "x"
type textarea "تحميل نظام اداره المساعده الفنيه ال"
type textarea "x"
type textarea "تحميل نظام اداره المساعده الفنيه الد"
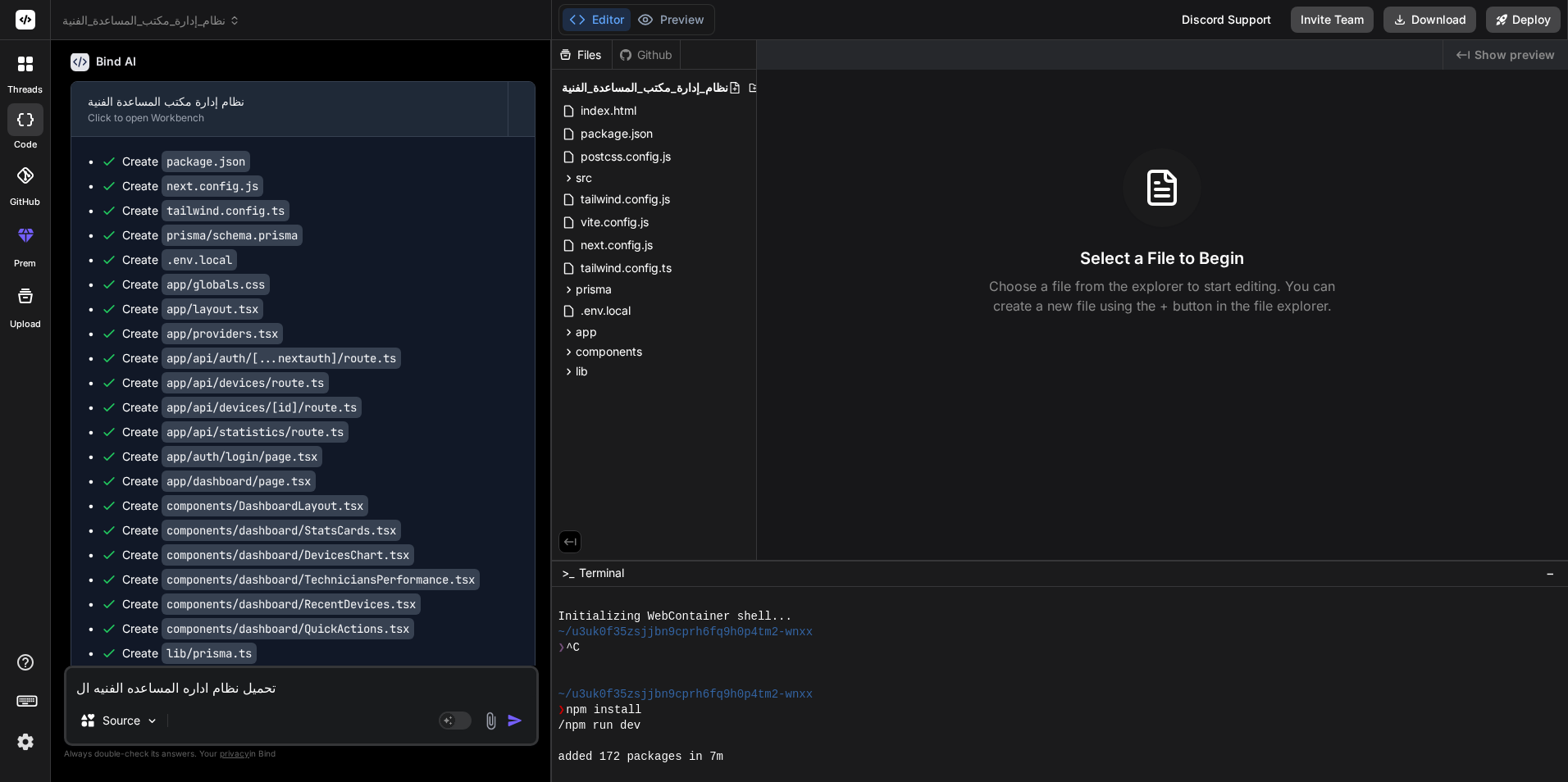
type textarea "x"
type textarea "تحميل نظام اداره المساعده الفنيه الدي"
type textarea "x"
type textarea "تحميل نظام اداره المساعده الفنيه الدي"
type textarea "x"
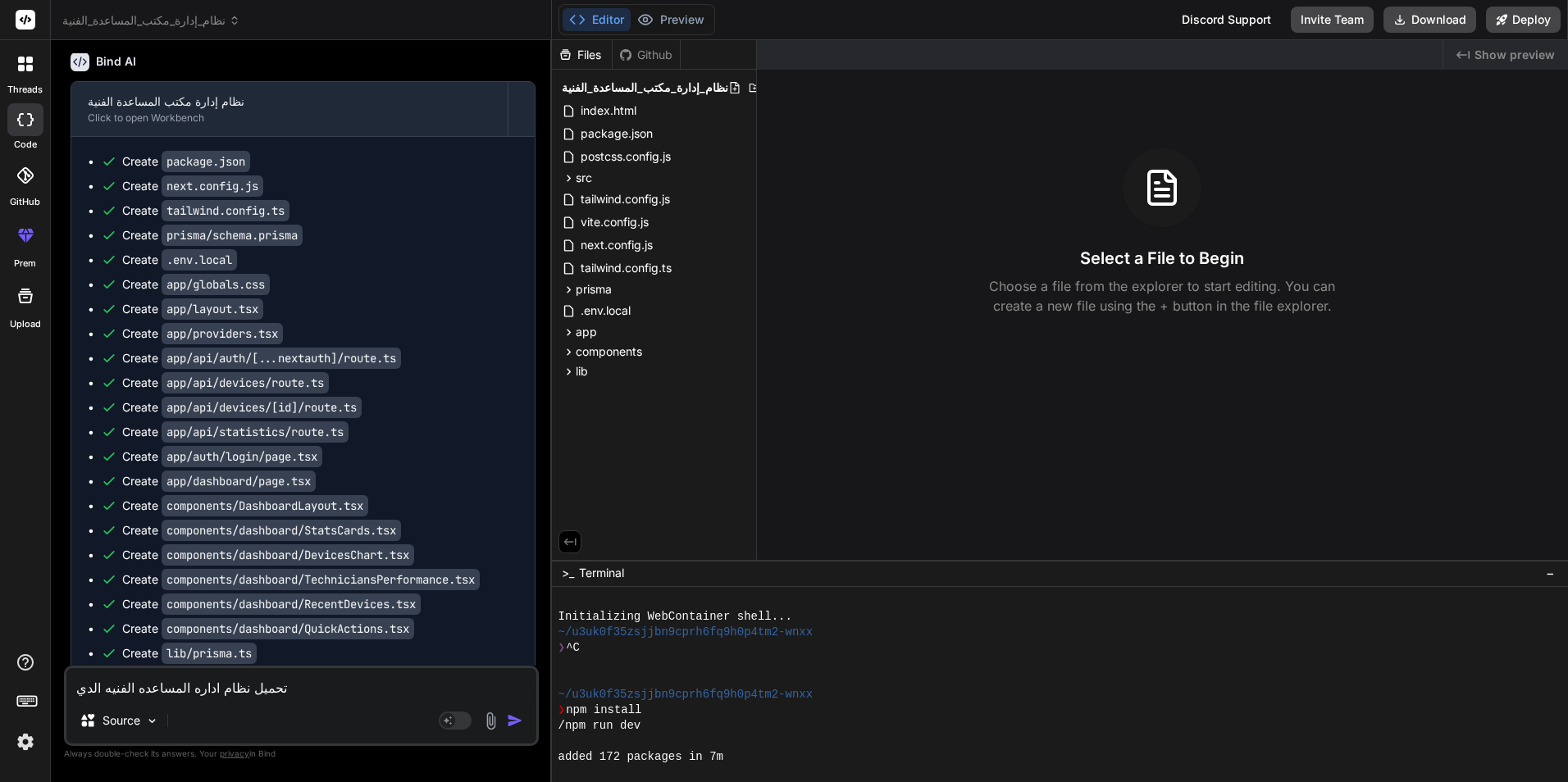
type textarea "تحميل نظام اداره المساعده الفنيه الدي ا"
type textarea "x"
type textarea "تحميل نظام اداره المساعده الفنيه الدي اق"
type textarea "x"
type textarea "تحميل نظام اداره المساعده الفنيه الدي اقت"
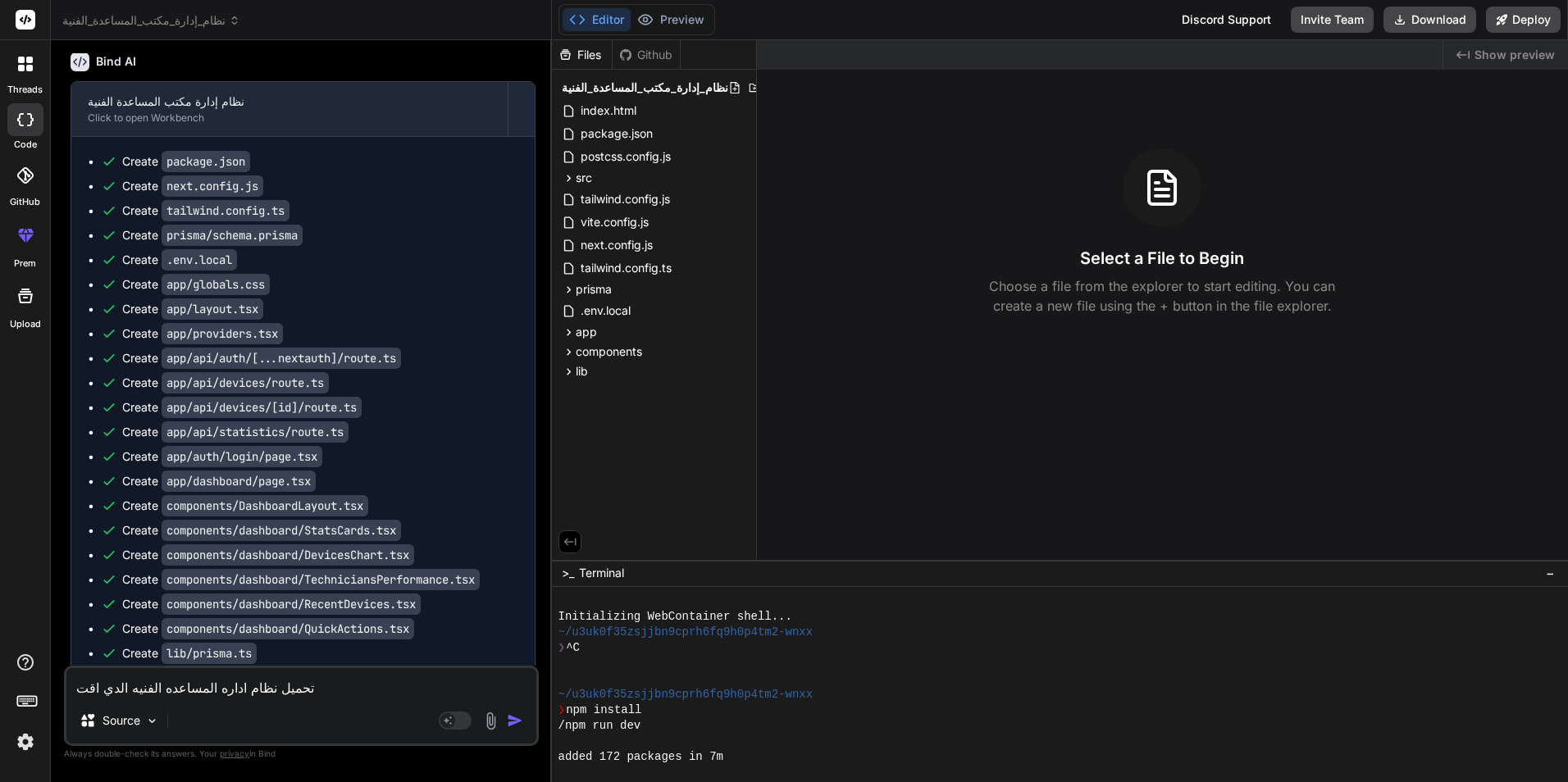
type textarea "x"
type textarea "تحميل نظام اداره المساعده الفنيه الدي اقتر"
type textarea "x"
type textarea "تحميل نظام اداره المساعده الفنيه الدي اقترح"
type textarea "x"
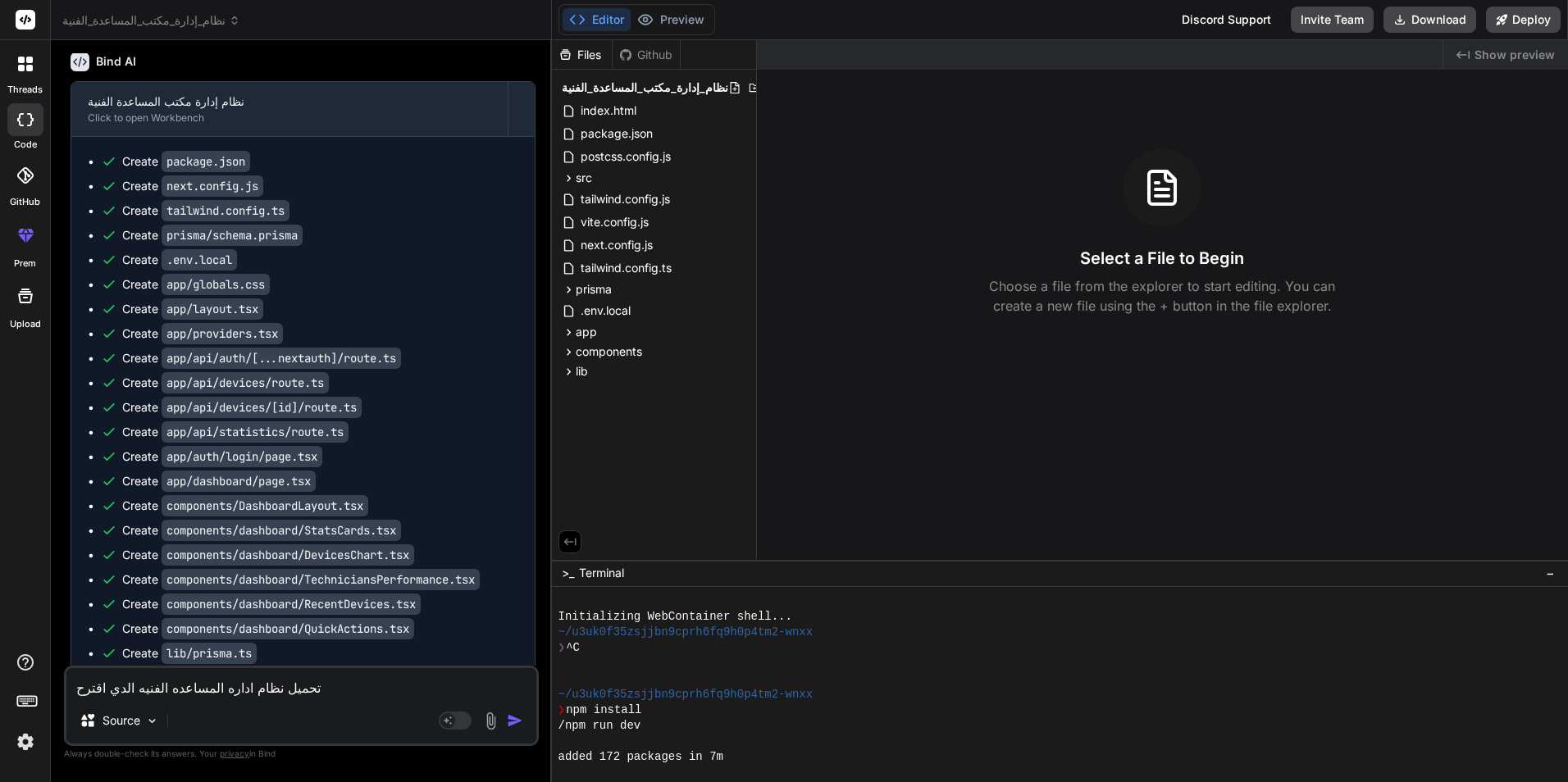
type textarea "تحميل نظام اداره المساعده الفنيه الدي اقترحت"
type textarea "x"
type textarea "تحميل نظام اداره المساعده الفنيه الدي اقترحته"
type textarea "x"
type textarea "تحميل نظام اداره المساعده الفنيه الدي اقترحته"
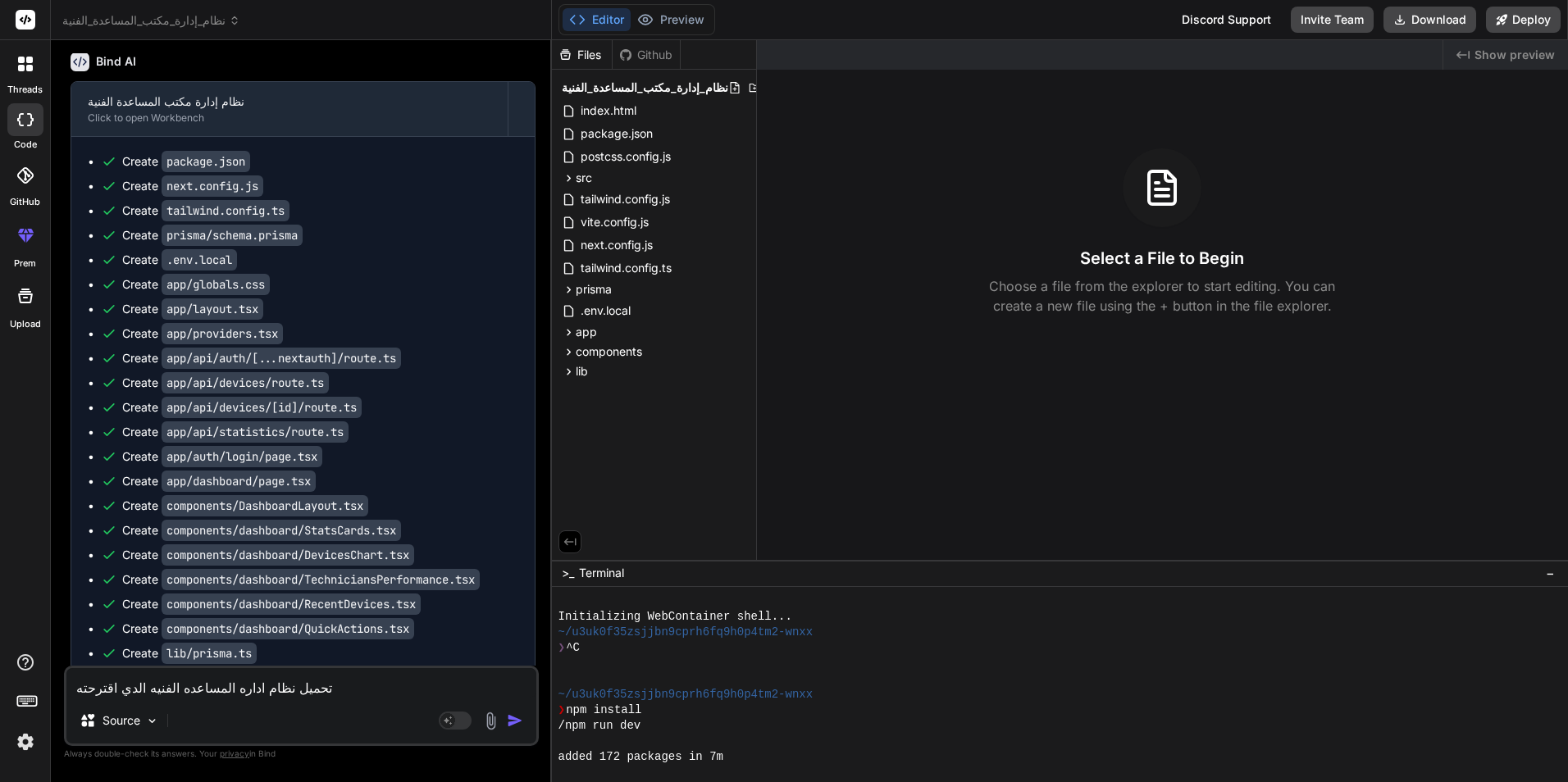
type textarea "x"
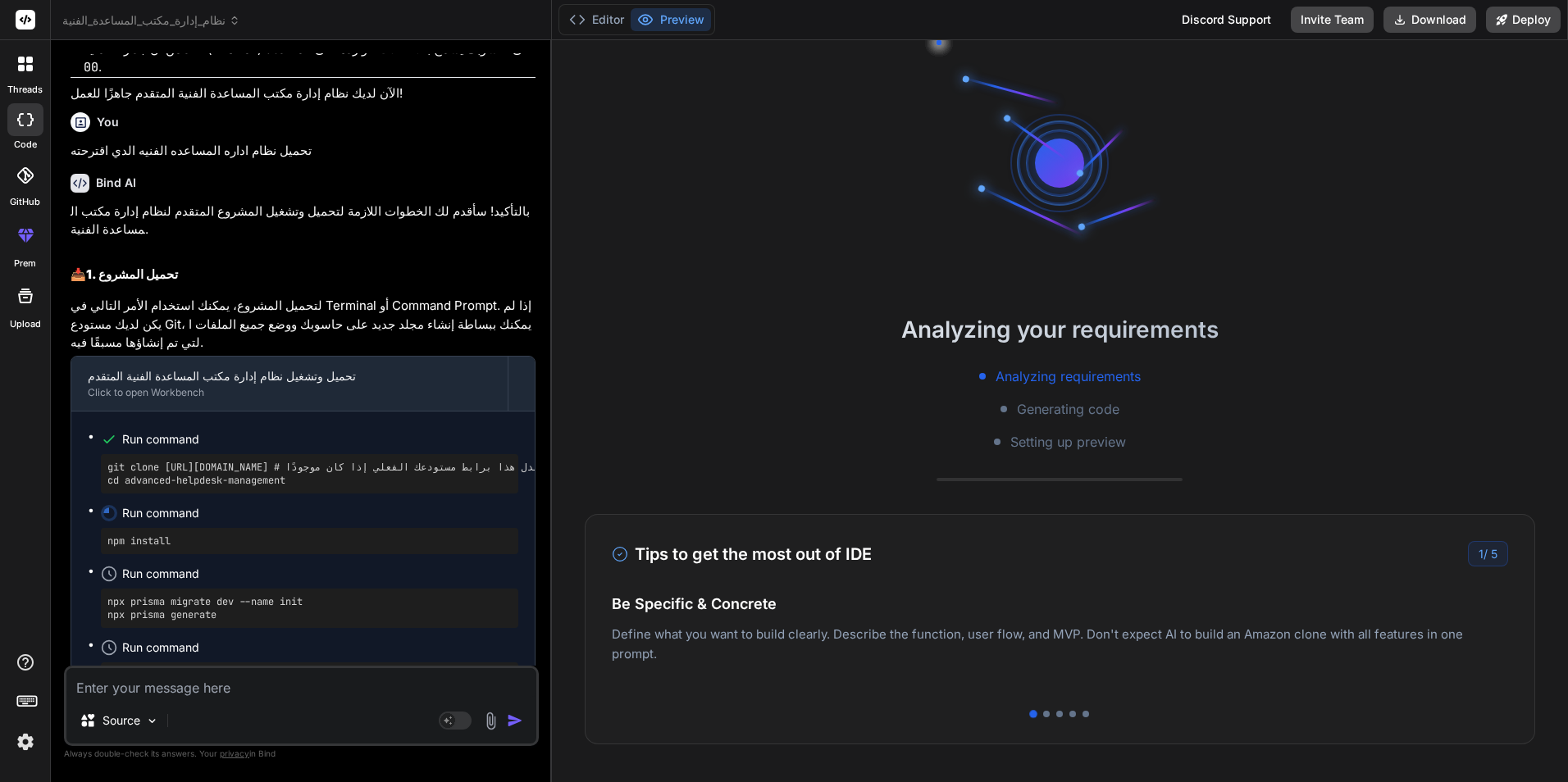
scroll to position [7951, 0]
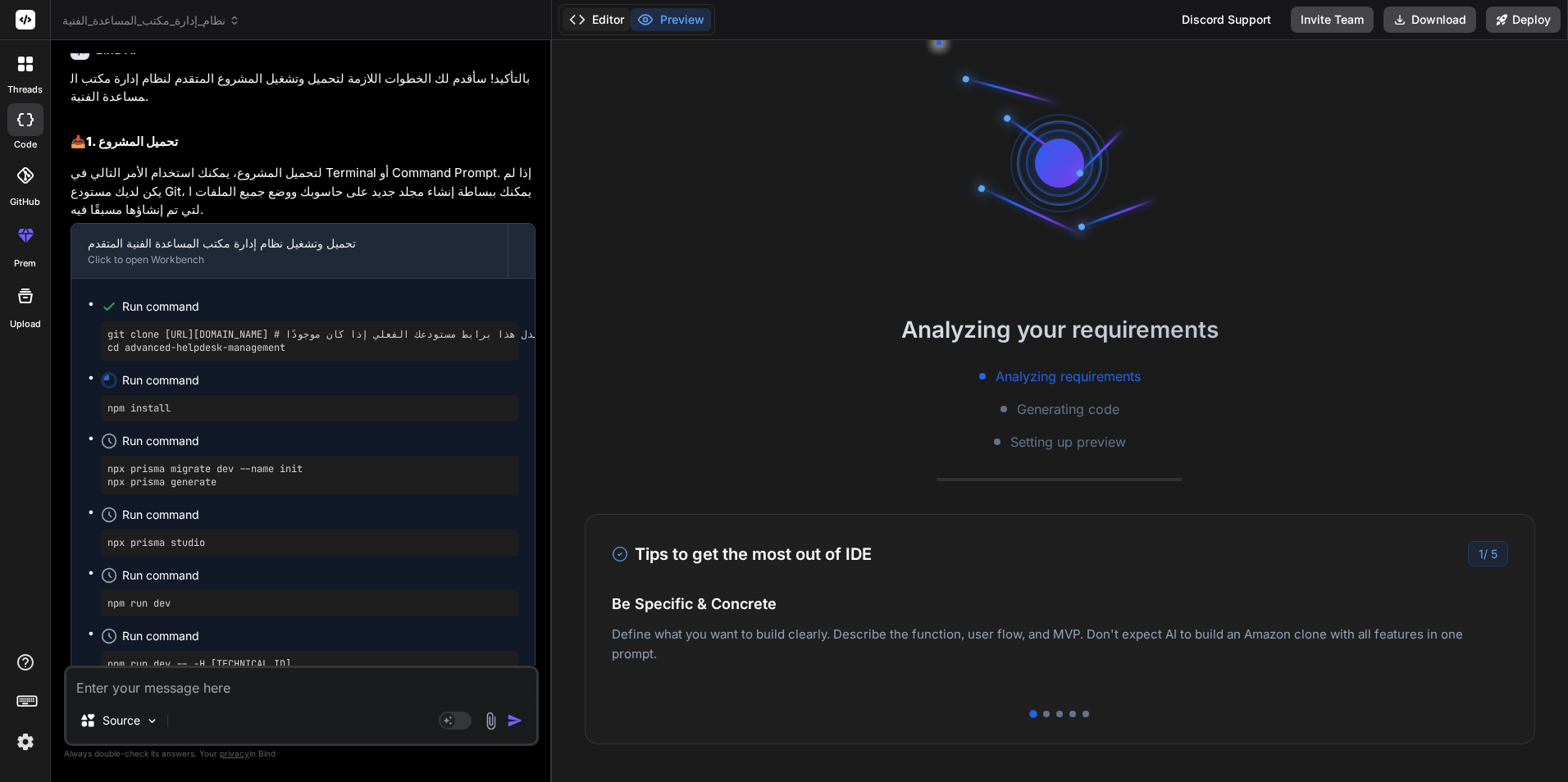
click at [611, 20] on button "Editor" at bounding box center [596, 20] width 68 height 23
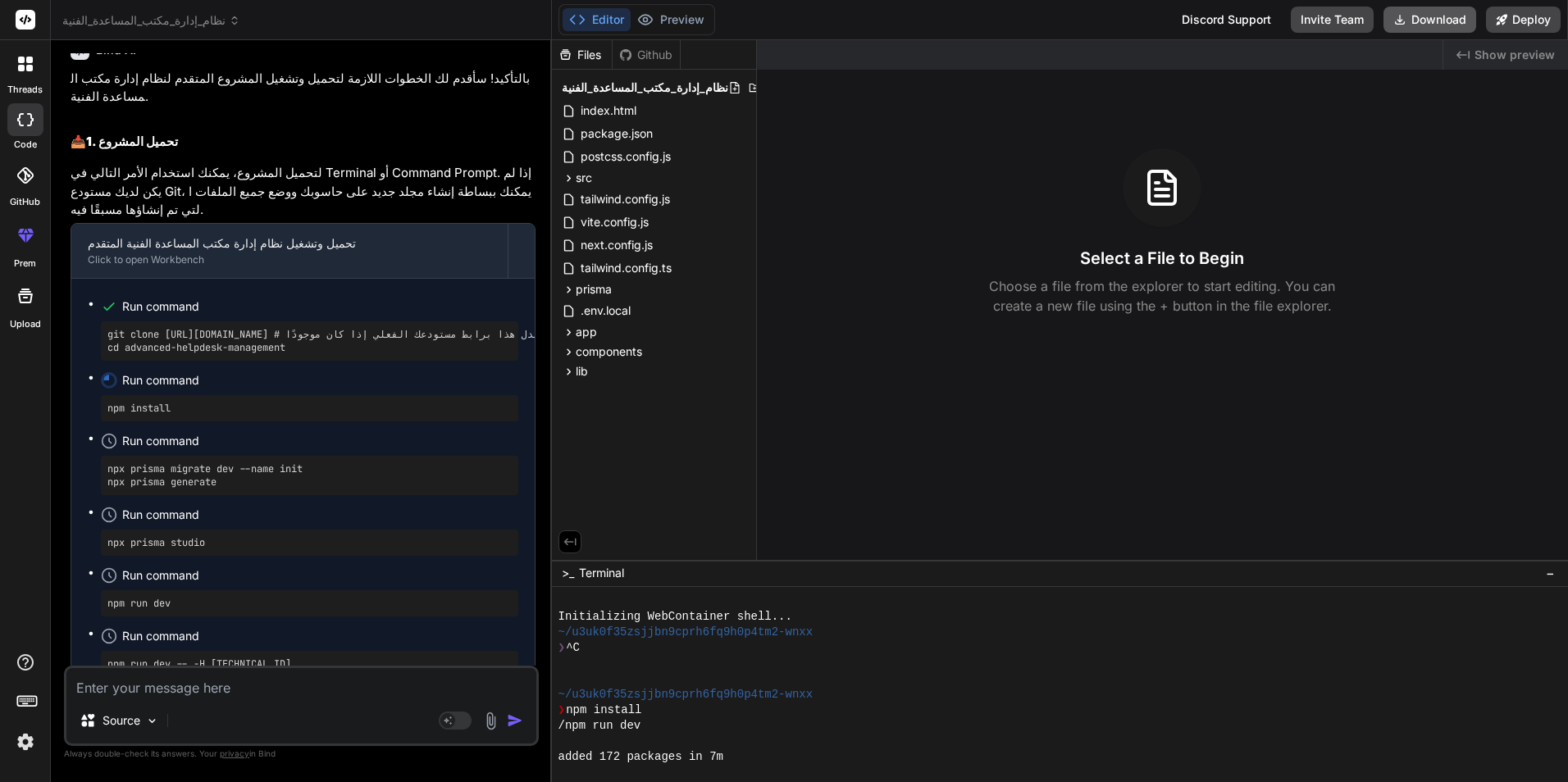
click at [1435, 31] on button "Download" at bounding box center [1429, 19] width 93 height 26
drag, startPoint x: 258, startPoint y: 606, endPoint x: 102, endPoint y: 613, distance: 156.2
click at [102, 651] on div "npm run dev -- -H [TECHNICAL_ID]" at bounding box center [309, 663] width 417 height 26
copy pre "npm run dev -- -H [TECHNICAL_ID]"
type textarea "x"
